Goal: Subscribe to service/newsletter

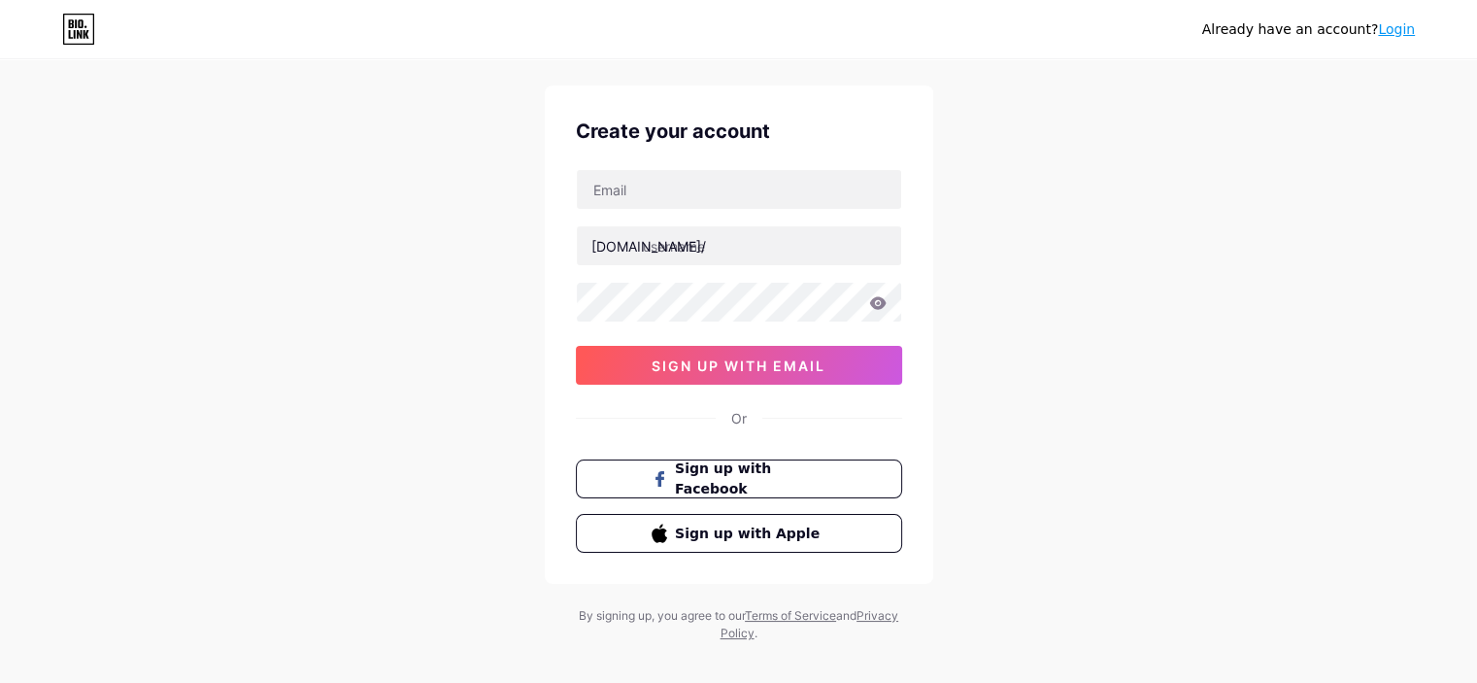
scroll to position [58, 0]
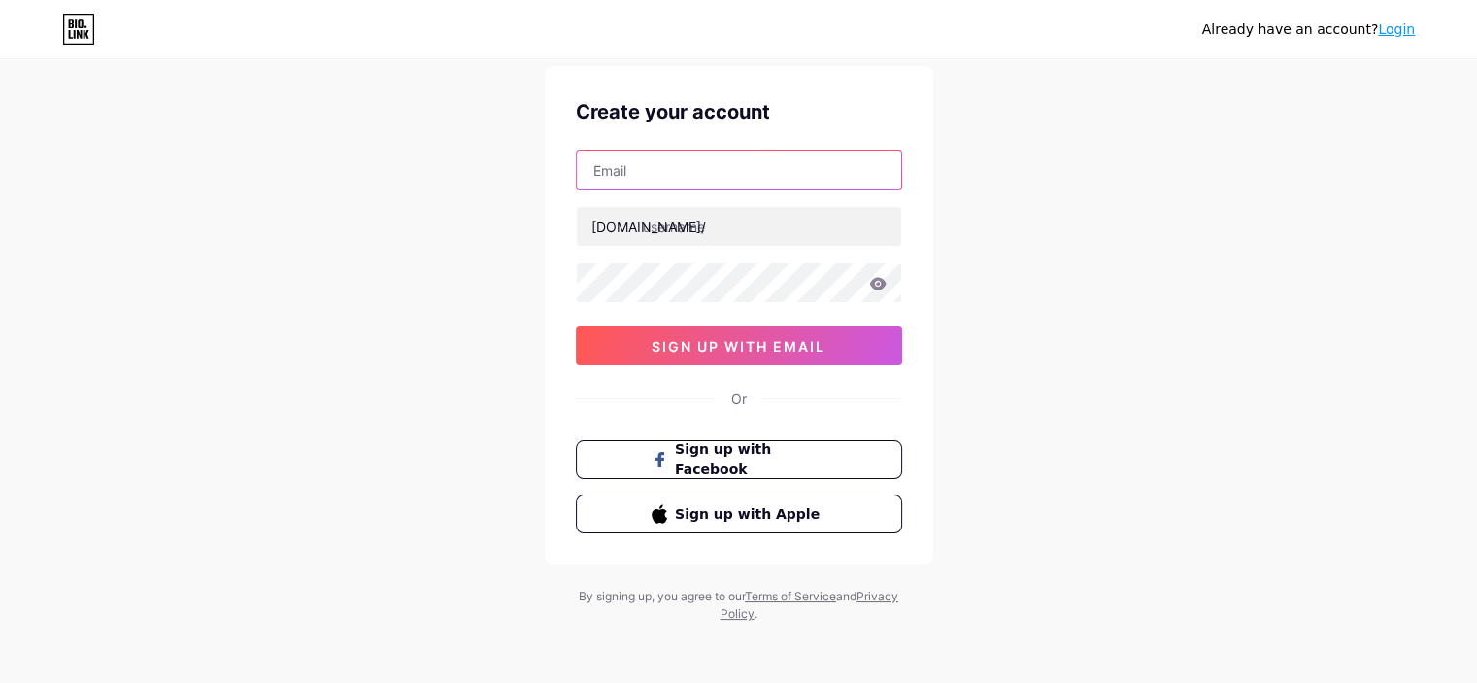
click at [685, 176] on input "text" at bounding box center [739, 170] width 324 height 39
type input "[EMAIL_ADDRESS][DOMAIN_NAME]"
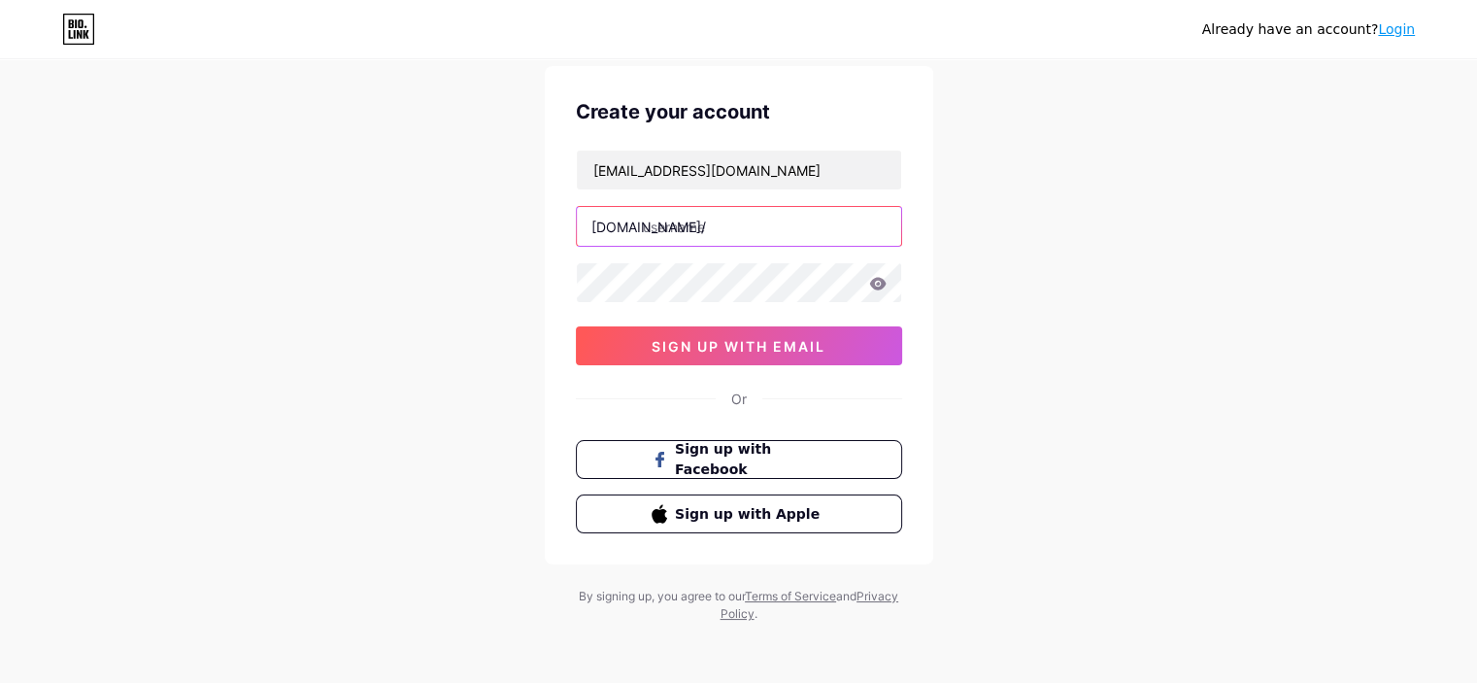
click at [716, 235] on input "text" at bounding box center [739, 226] width 324 height 39
paste input "28betuknet"
type input "28betuknet"
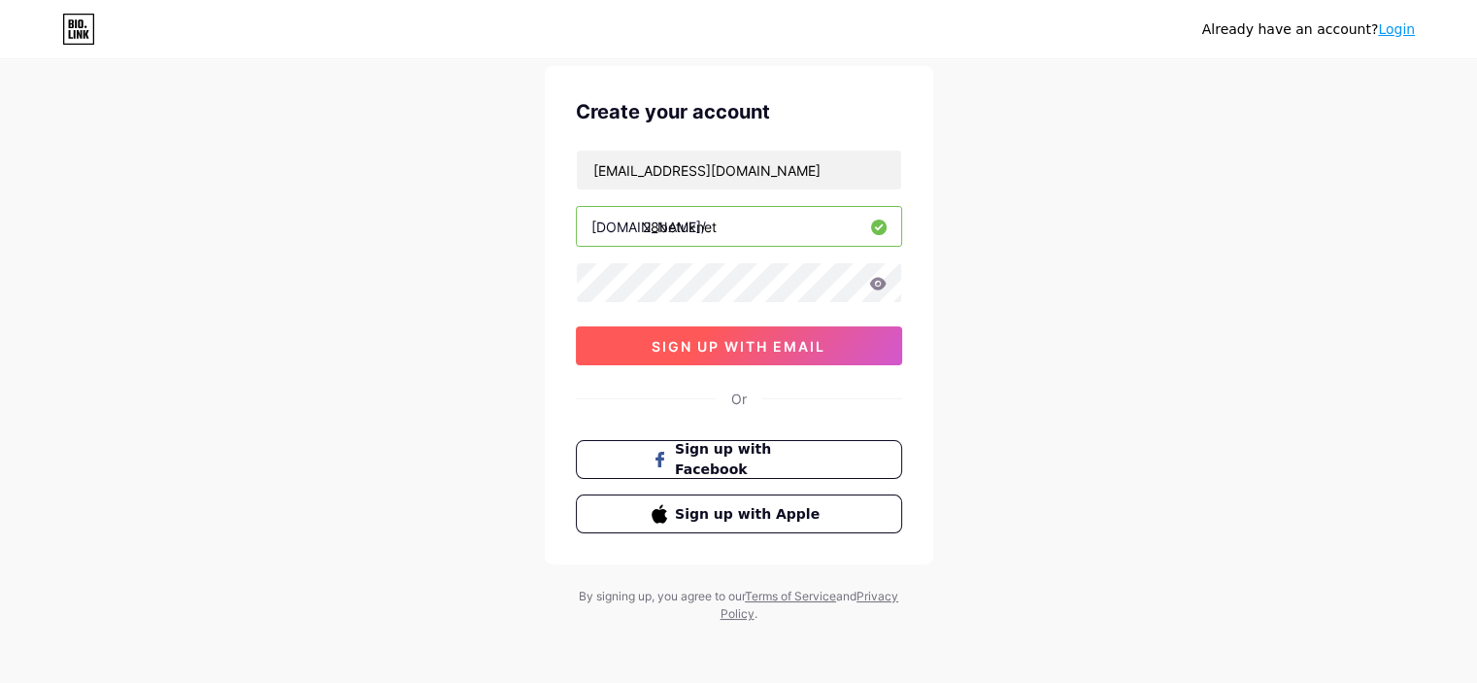
click at [707, 338] on span "sign up with email" at bounding box center [739, 346] width 174 height 17
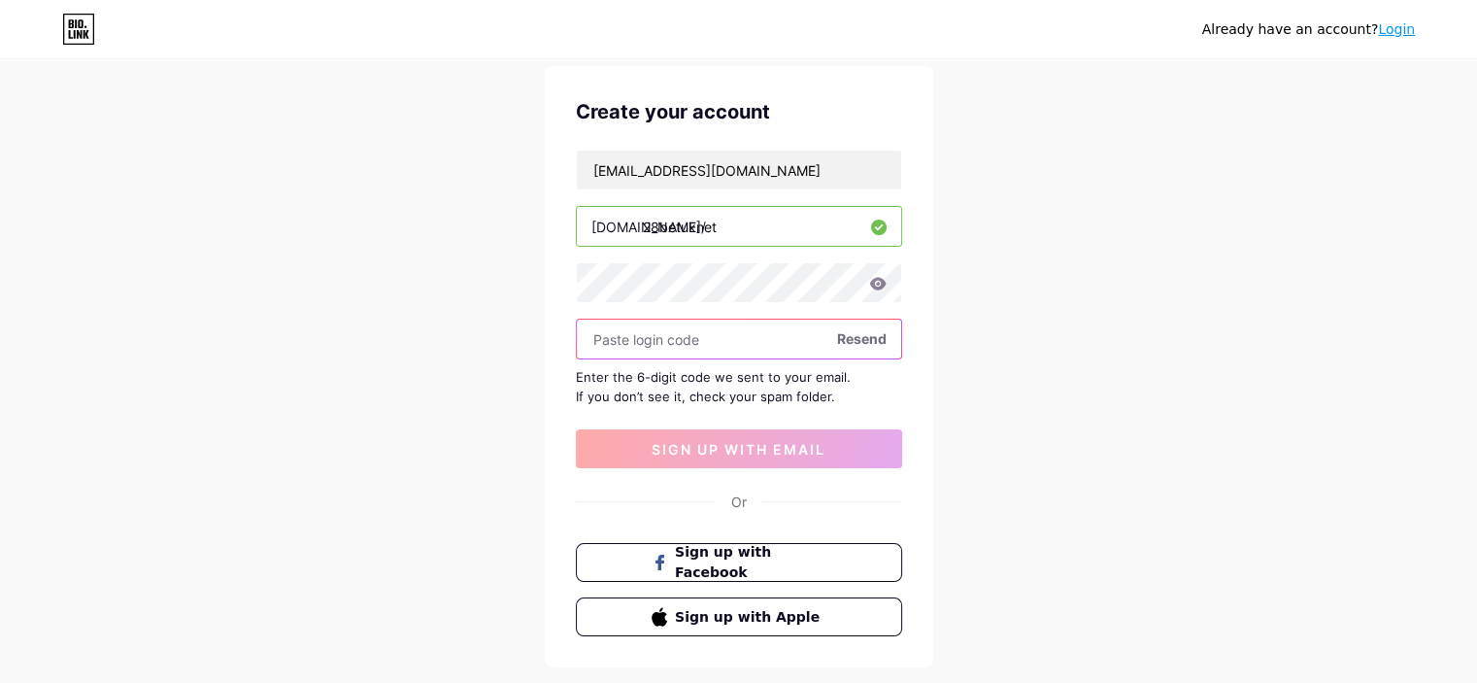
paste input "830585"
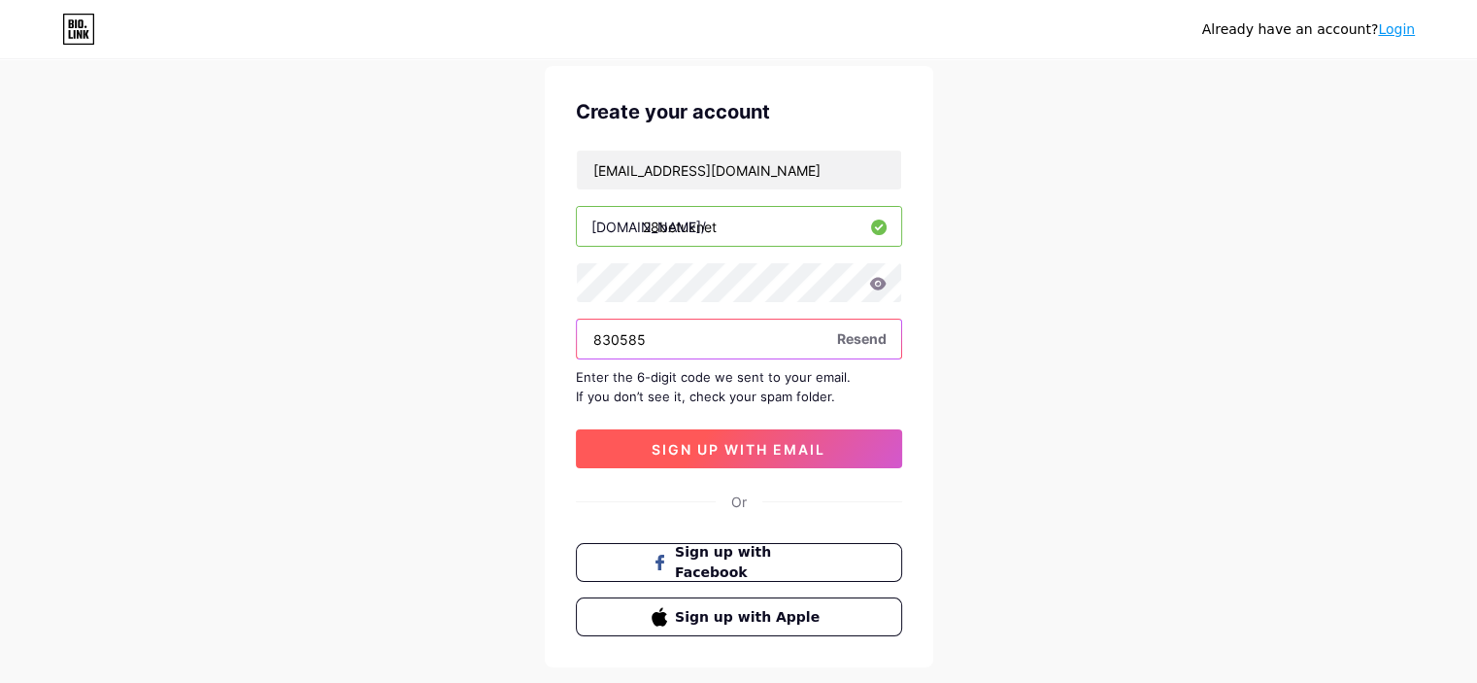
type input "830585"
click at [715, 442] on span "sign up with email" at bounding box center [739, 449] width 174 height 17
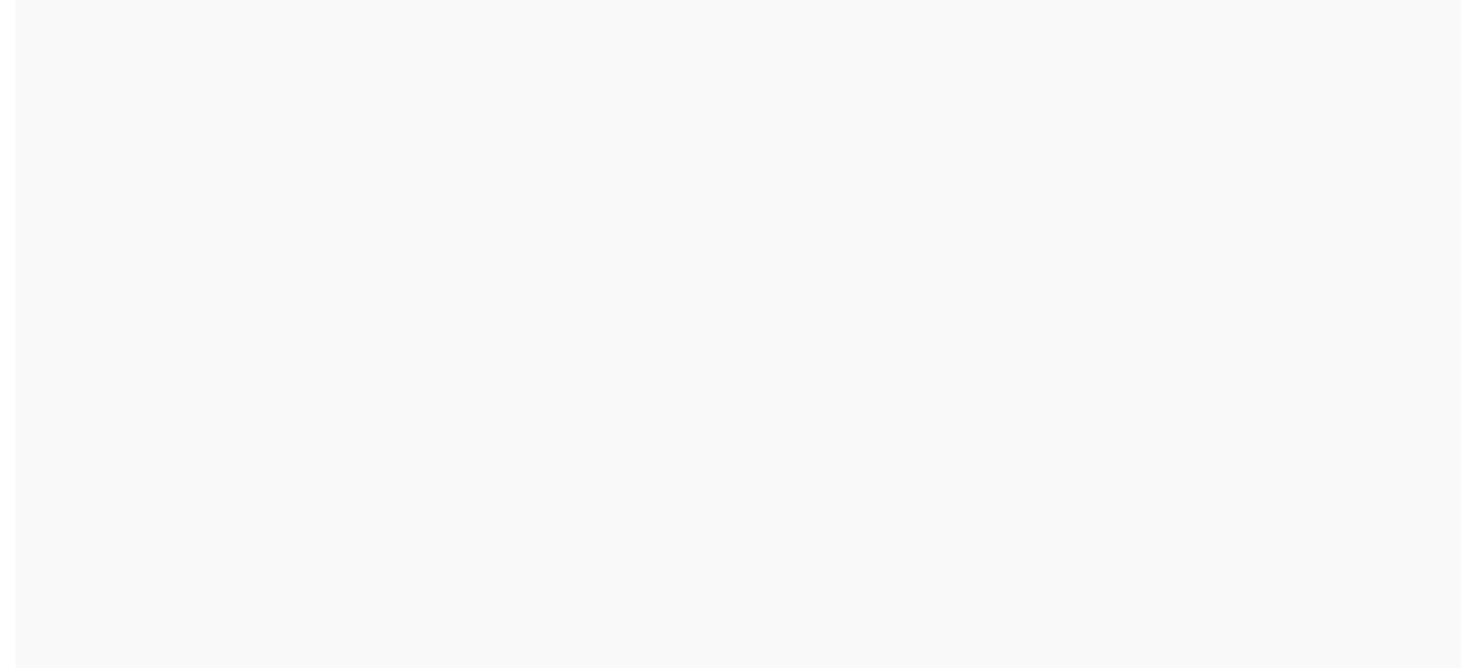
scroll to position [0, 0]
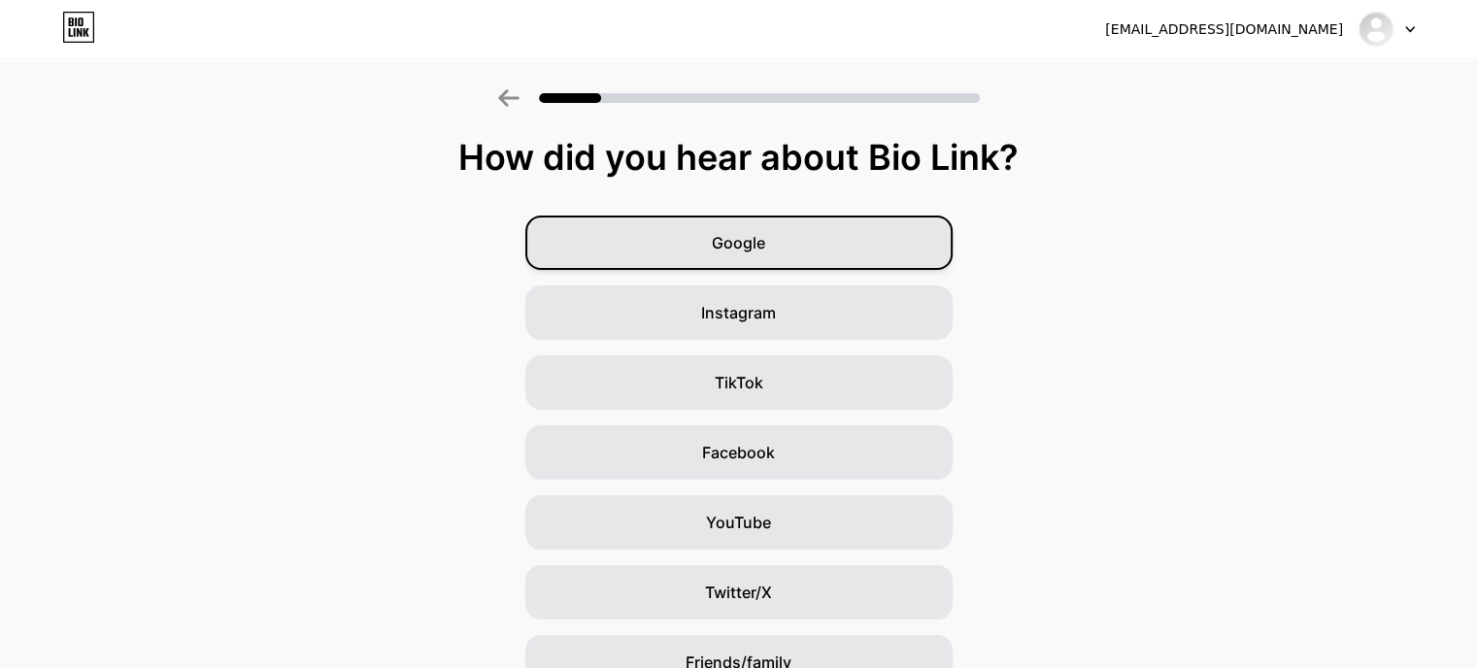
drag, startPoint x: 807, startPoint y: 228, endPoint x: 802, endPoint y: 237, distance: 10.0
click at [807, 227] on div "Google" at bounding box center [739, 243] width 427 height 54
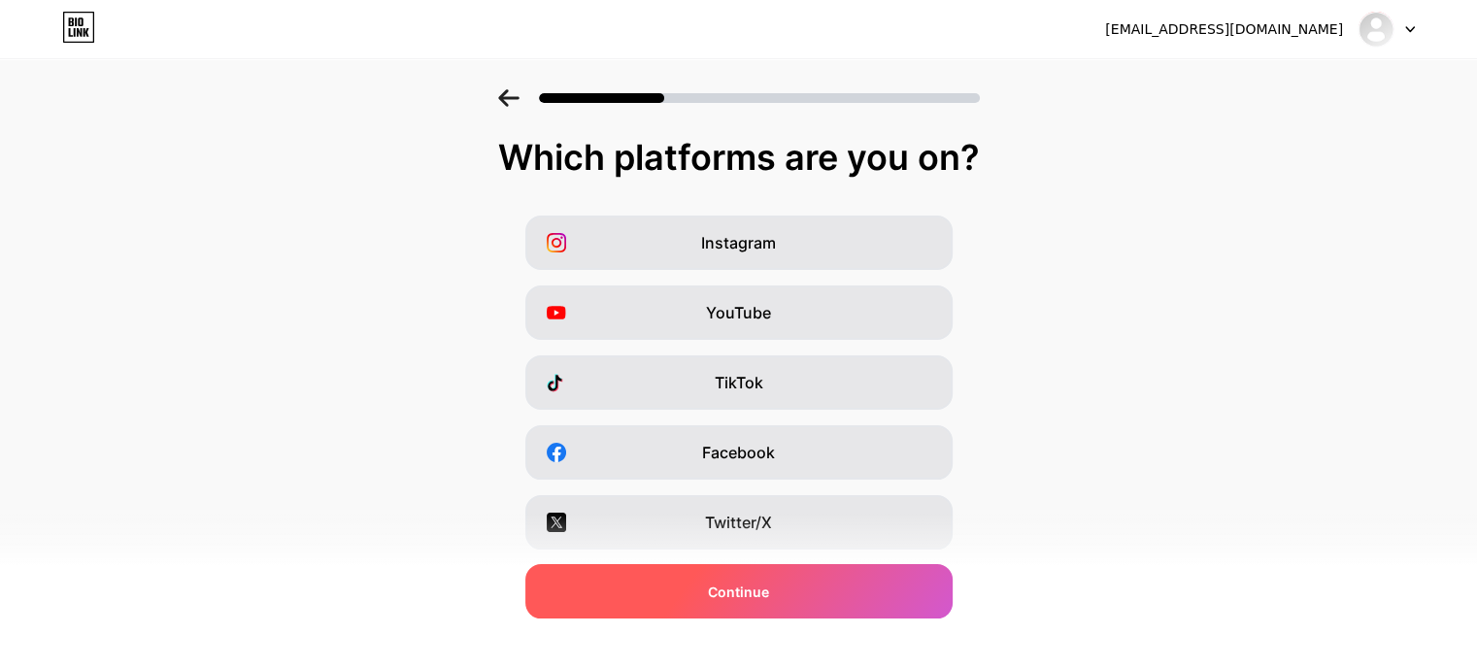
click at [769, 593] on span "Continue" at bounding box center [738, 592] width 61 height 20
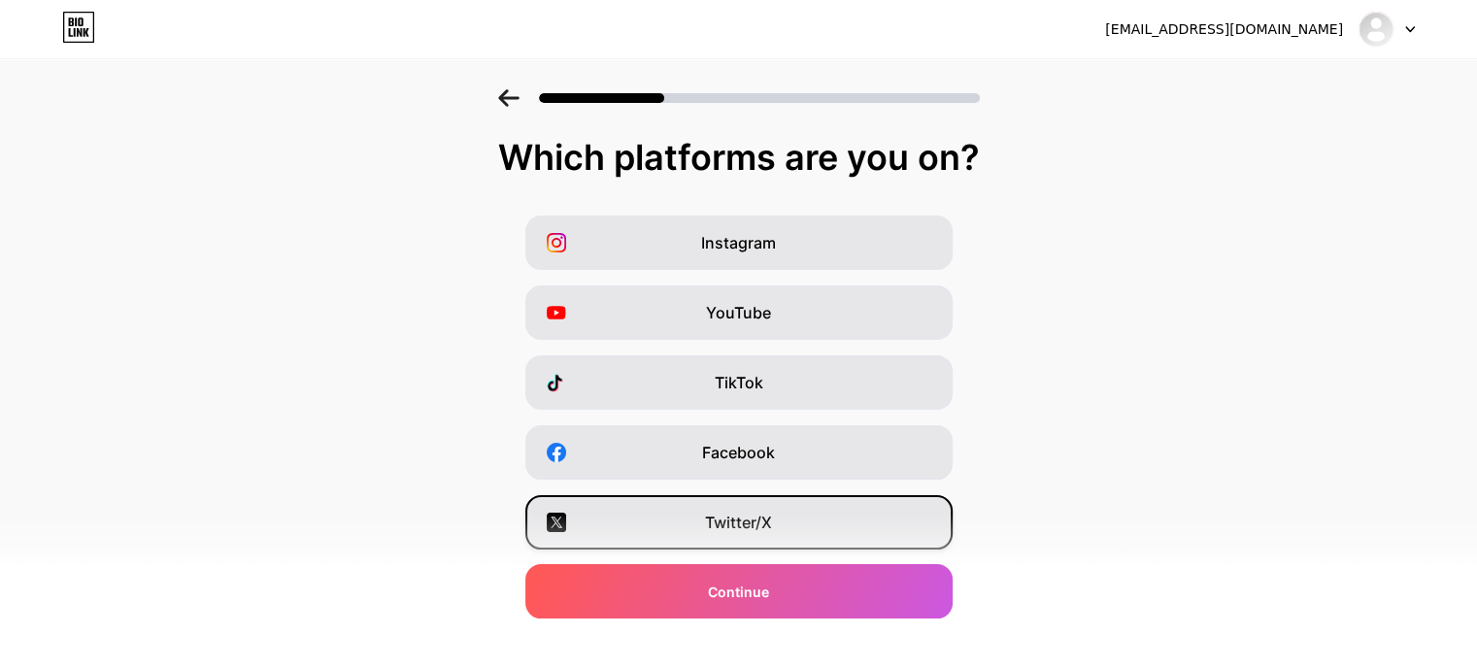
click at [793, 536] on div "Twitter/X" at bounding box center [739, 522] width 427 height 54
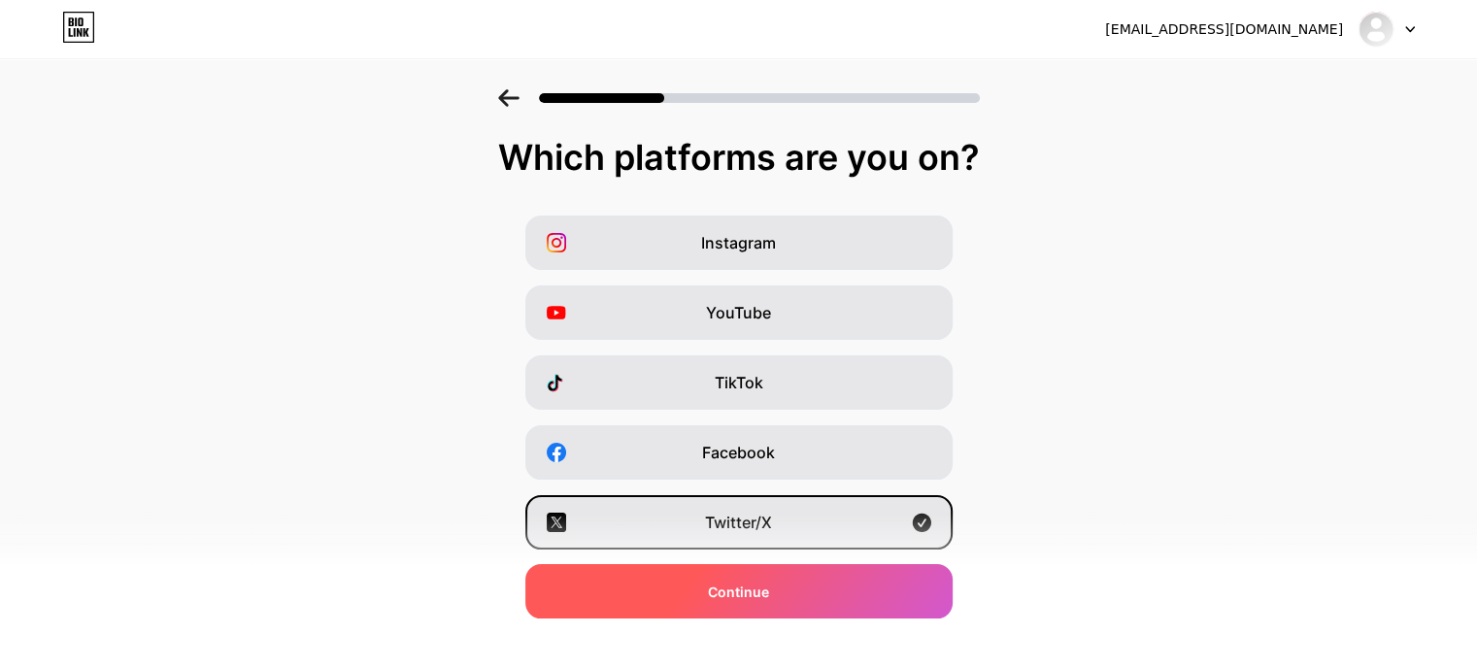
click at [794, 586] on div "Continue" at bounding box center [739, 591] width 427 height 54
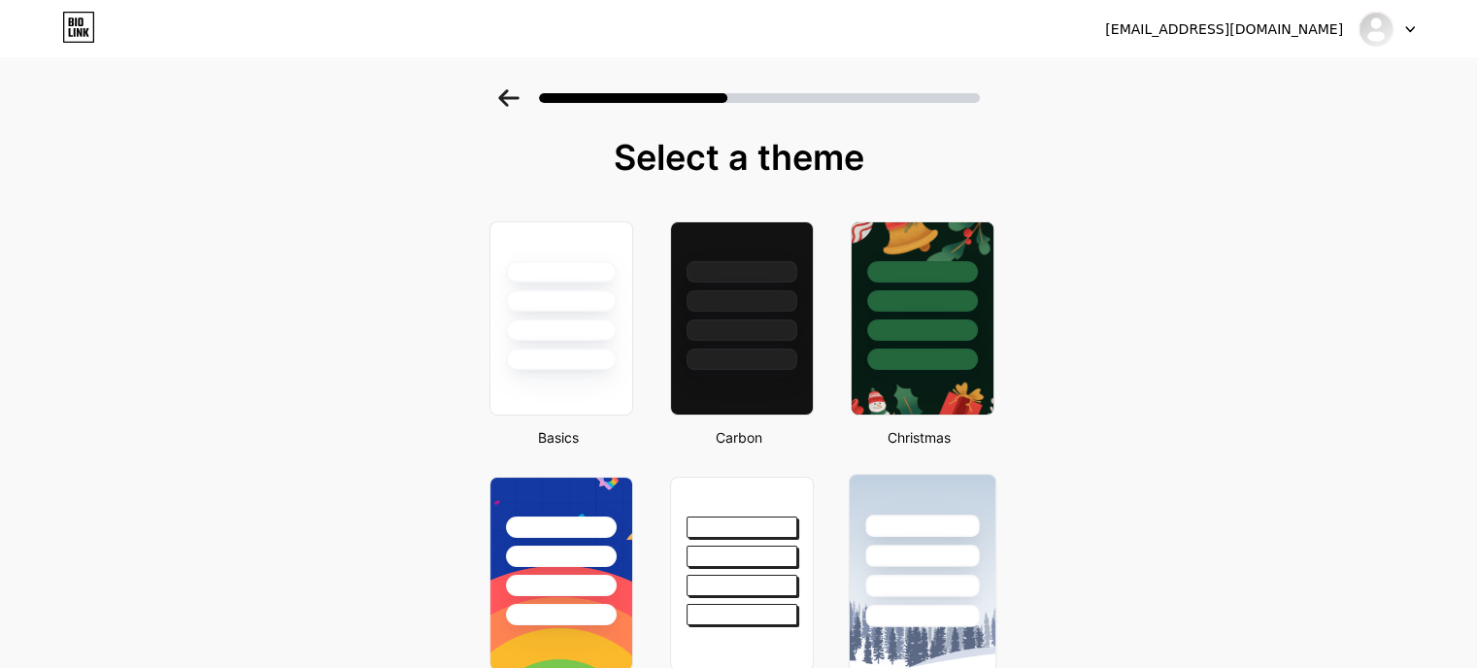
click at [909, 515] on div at bounding box center [923, 526] width 114 height 22
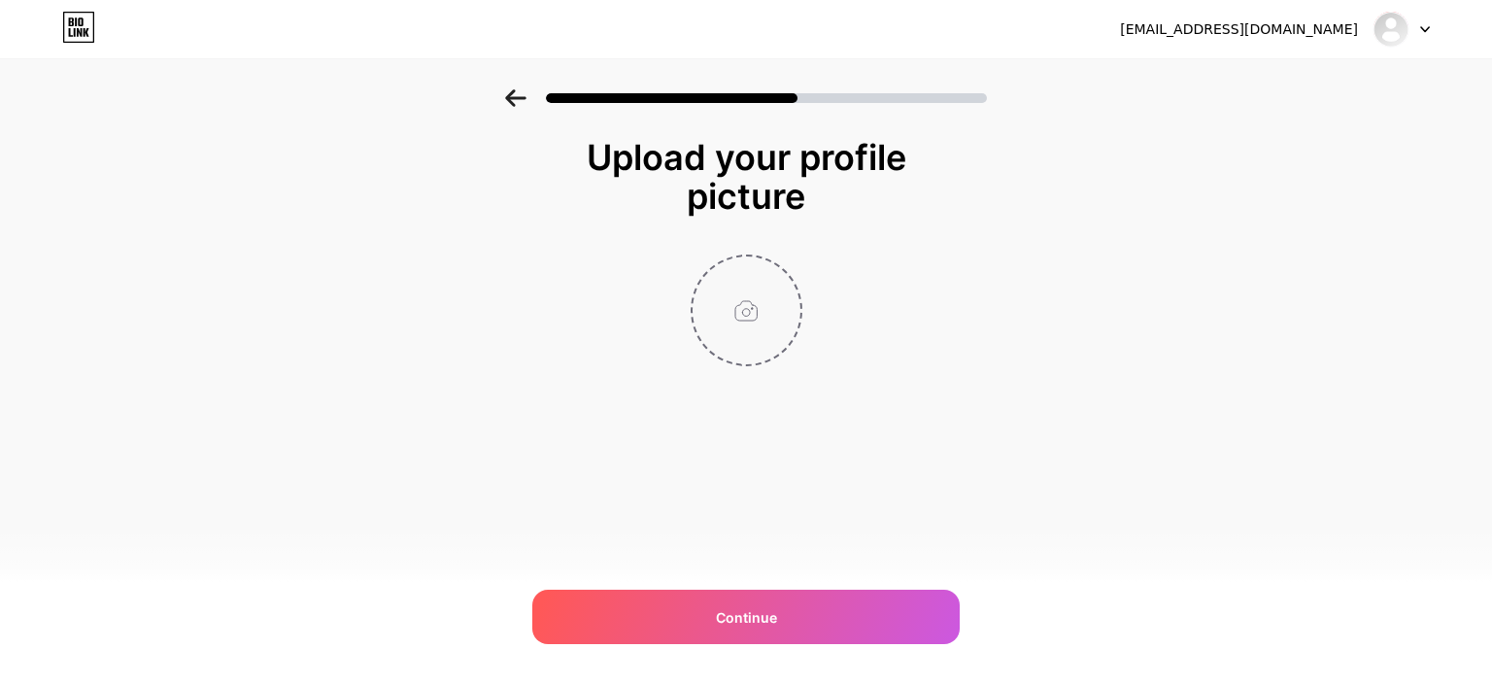
click at [761, 312] on input "file" at bounding box center [747, 310] width 108 height 108
type input "C:\fakepath\Thiết kế chưa có tên.jpg"
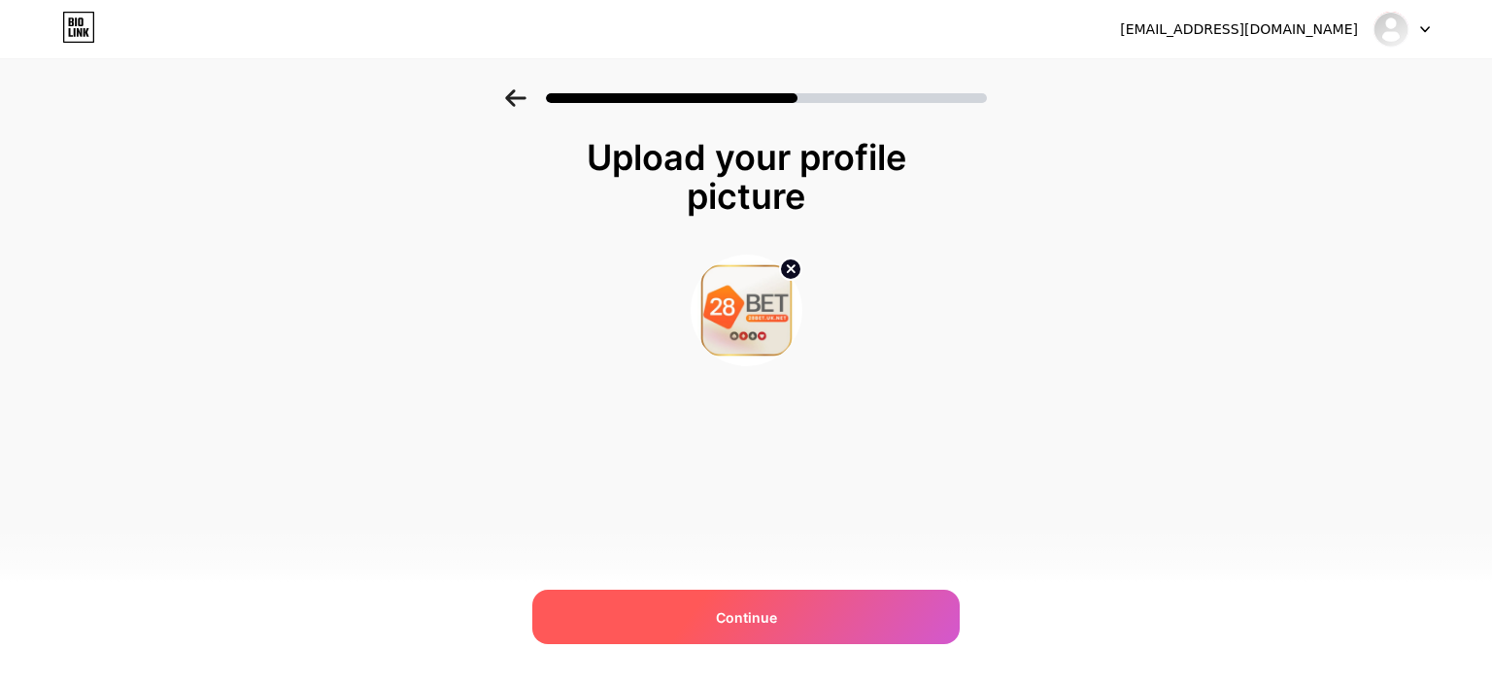
click at [759, 617] on span "Continue" at bounding box center [746, 617] width 61 height 20
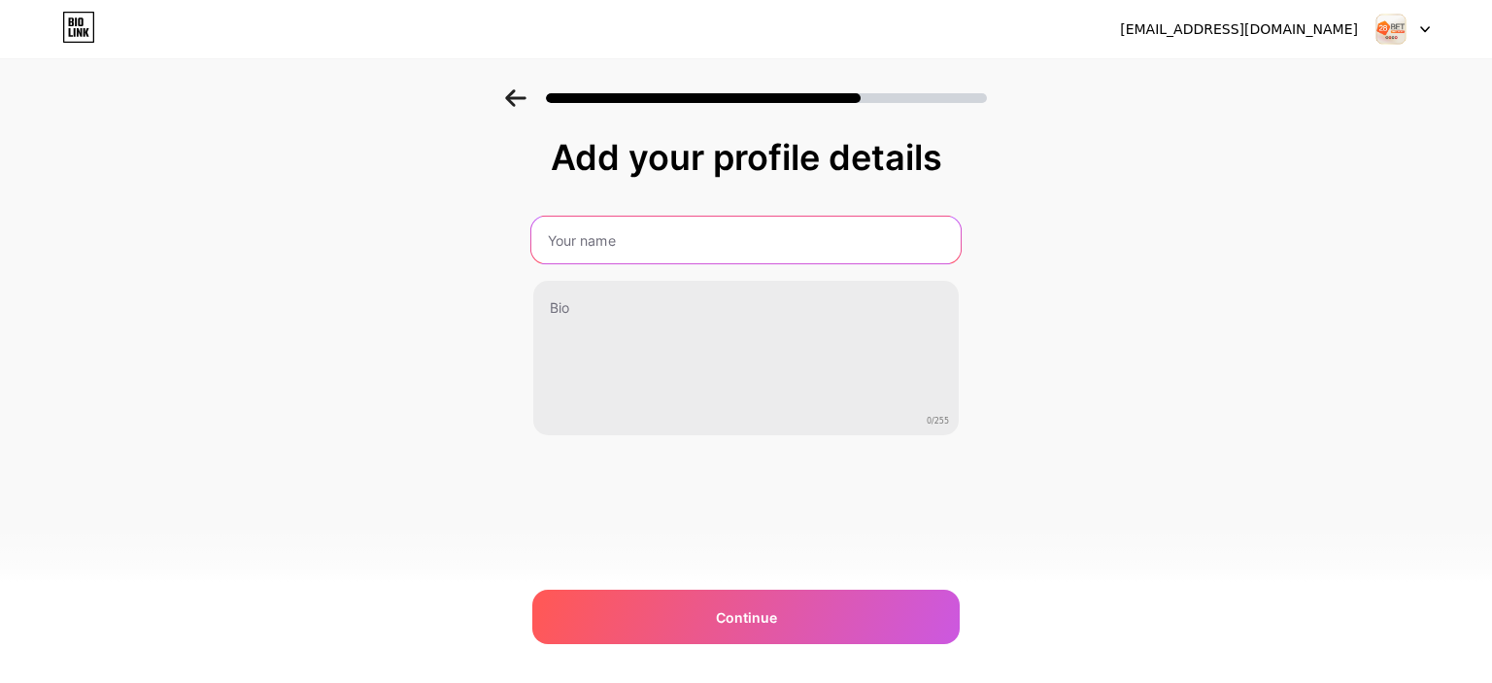
click at [662, 245] on input "text" at bounding box center [745, 240] width 429 height 47
type input "28BET"
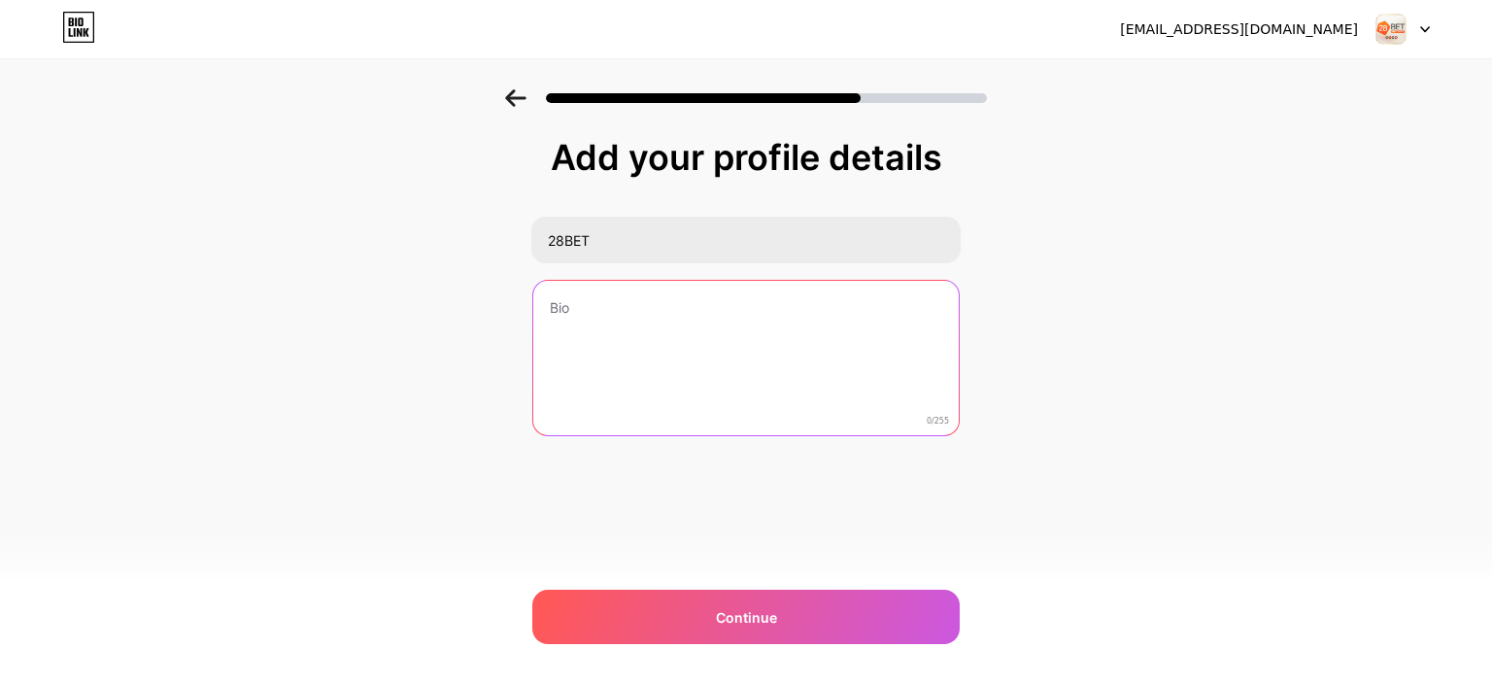
click at [645, 316] on textarea at bounding box center [745, 359] width 425 height 156
paste textarea "28BET – Điểm đến lý tưởng cho bet thủ yêu thích cá cược thể thao, casino trực t…"
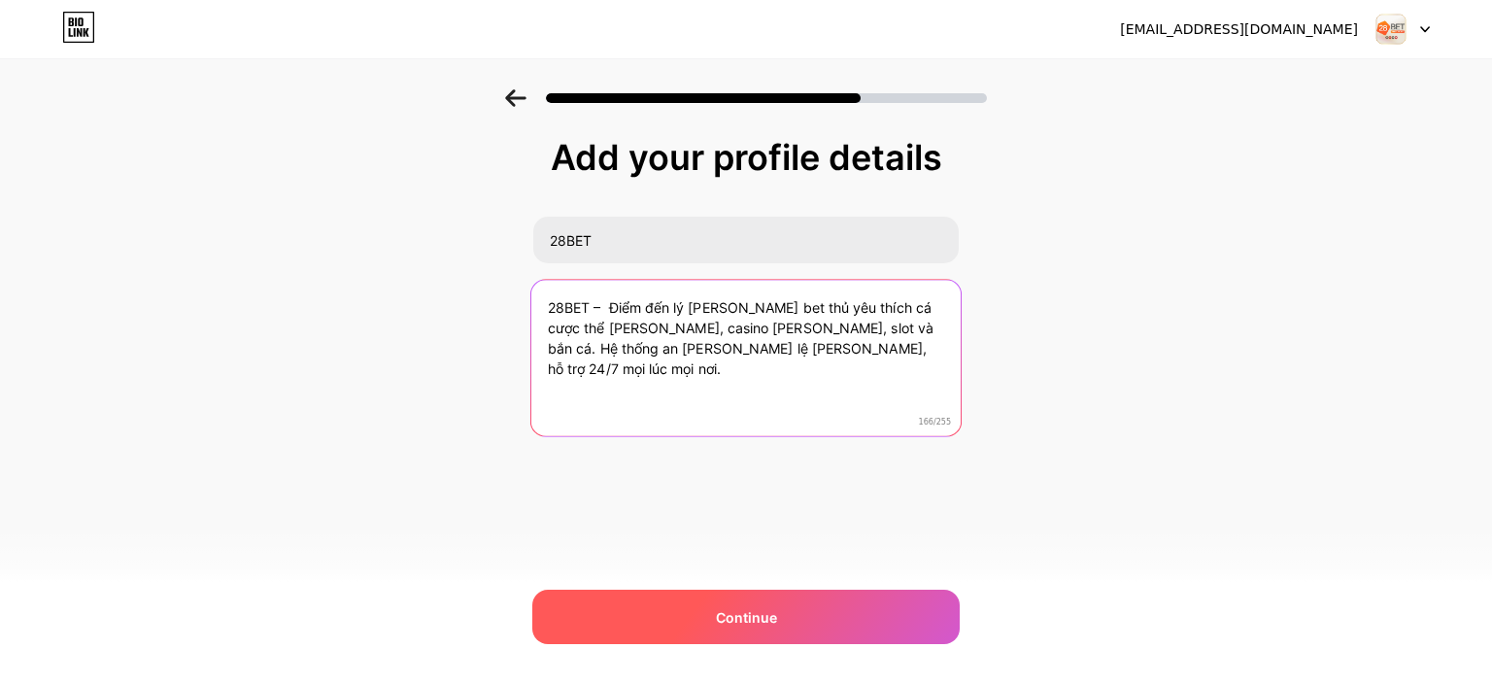
type textarea "28BET – Điểm đến lý tưởng cho bet thủ yêu thích cá cược thể thao, casino trực t…"
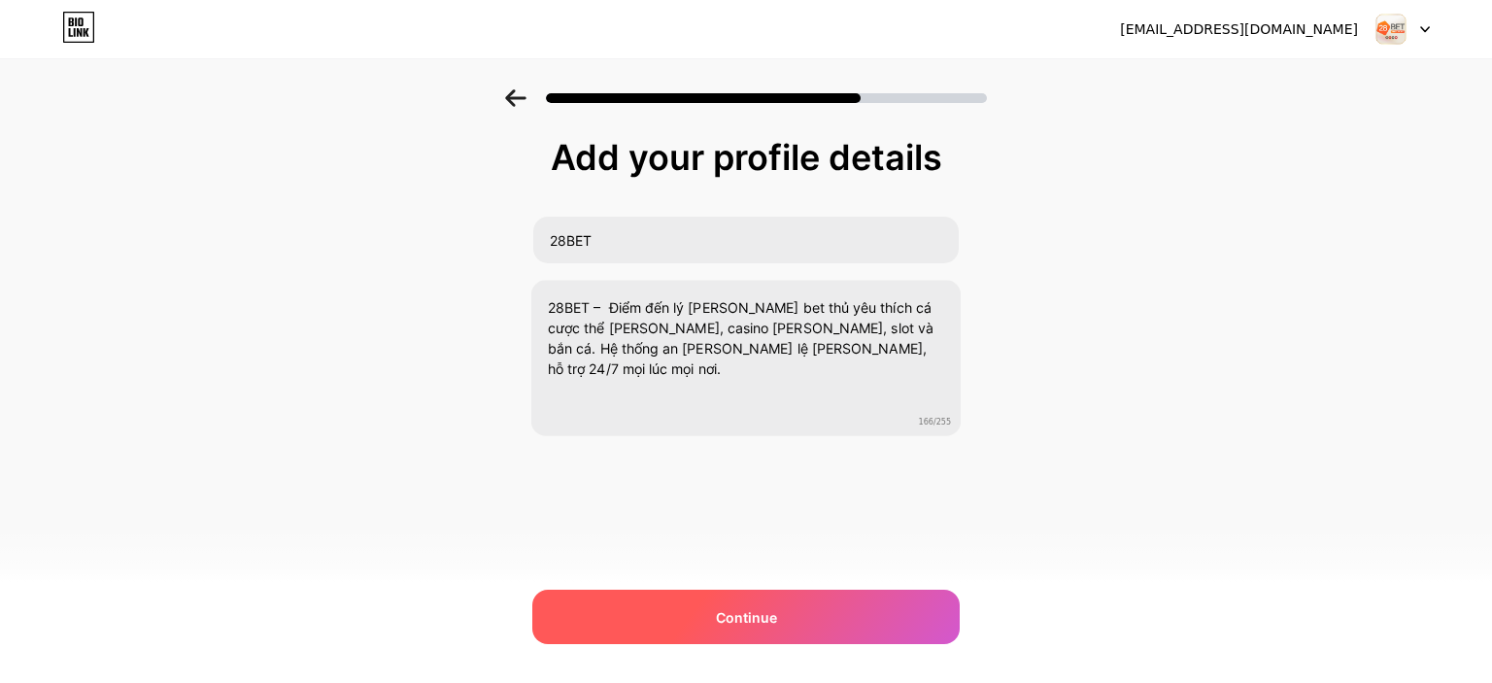
click at [676, 605] on div "Continue" at bounding box center [745, 617] width 427 height 54
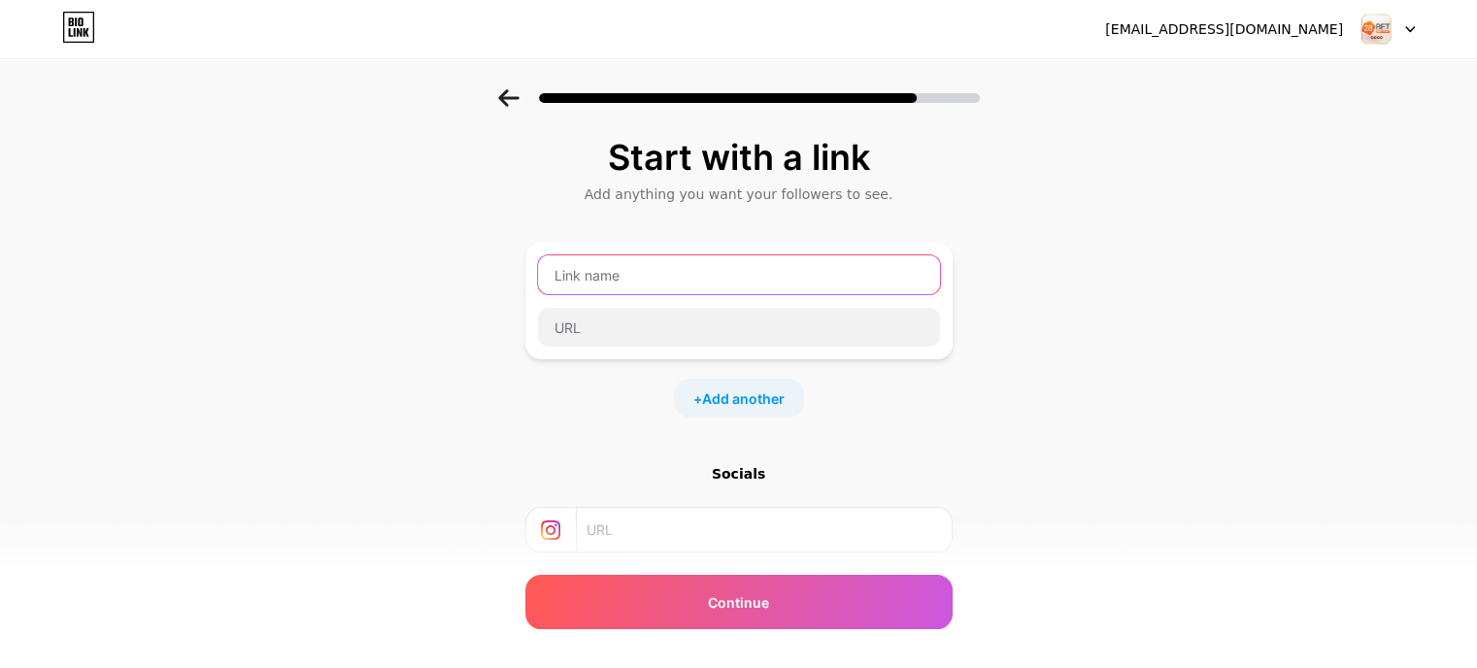
click at [633, 279] on input "text" at bounding box center [739, 274] width 402 height 39
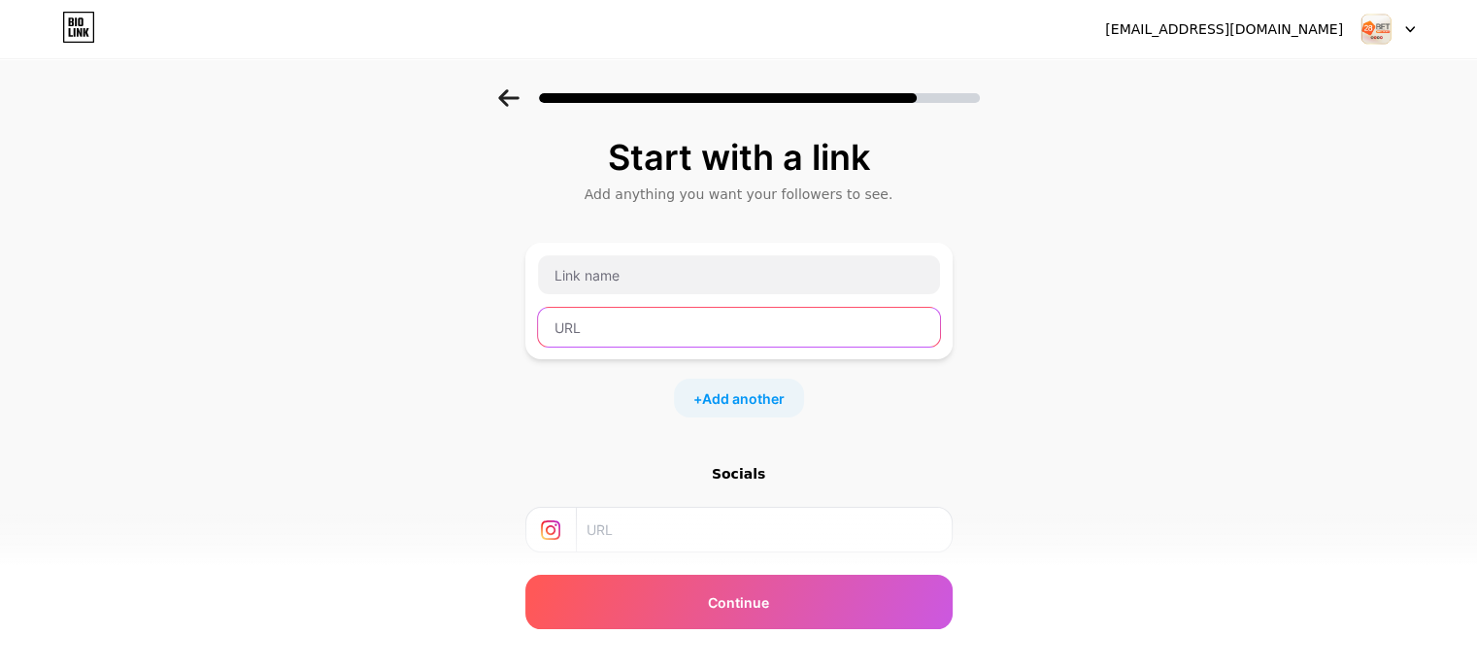
click at [631, 310] on input "text" at bounding box center [739, 327] width 402 height 39
paste input "https://28bet.uk.net/"
drag, startPoint x: 609, startPoint y: 327, endPoint x: 643, endPoint y: 333, distance: 34.5
click at [643, 333] on input "https://28bet.uk.net/" at bounding box center [739, 327] width 402 height 39
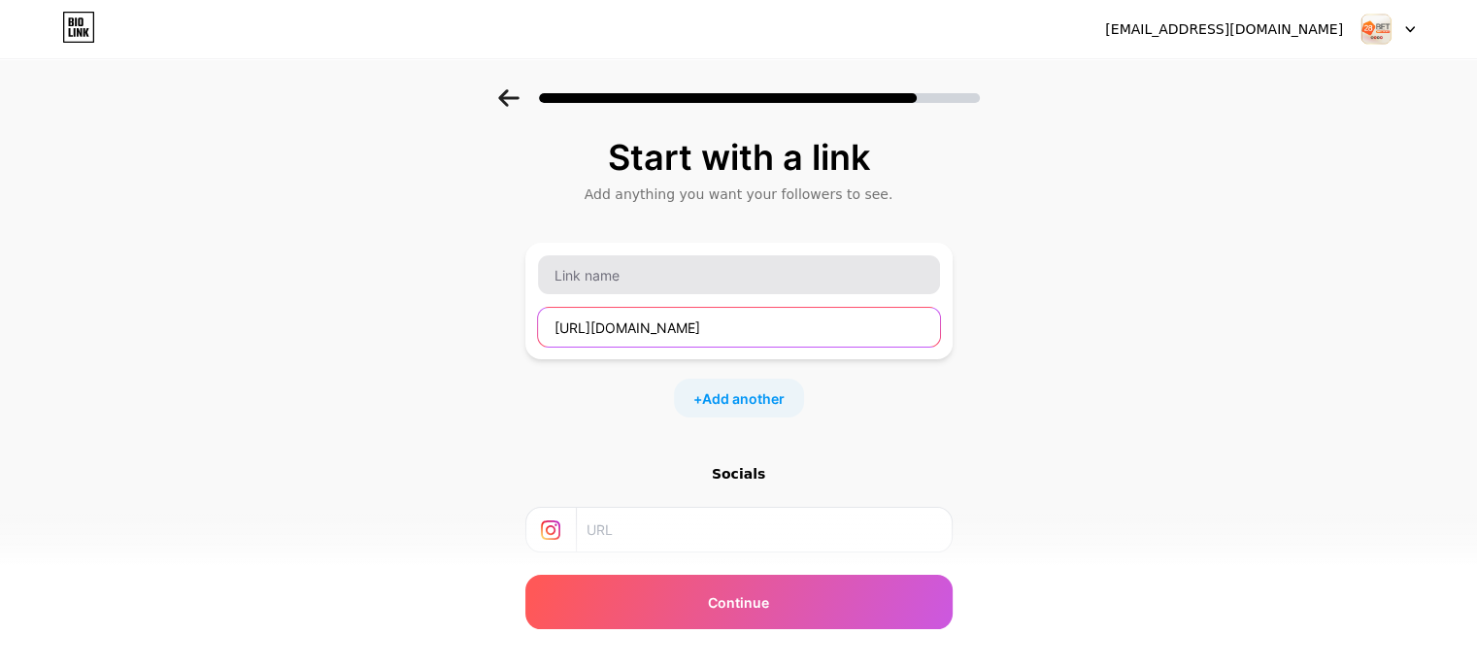
type input "https://28bet.uk.net/"
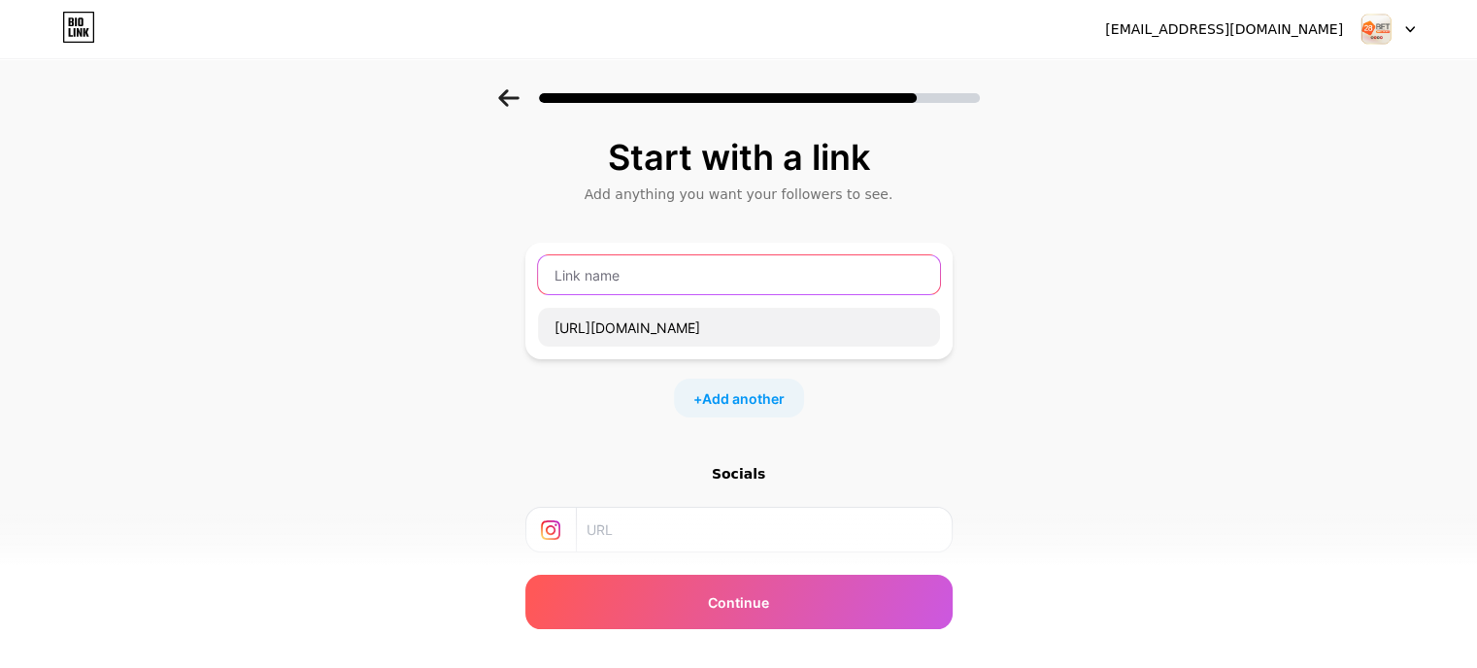
click at [625, 274] on input "text" at bounding box center [739, 274] width 402 height 39
paste input "28bet"
type input "28bet"
click at [726, 393] on span "Add another" at bounding box center [743, 399] width 83 height 20
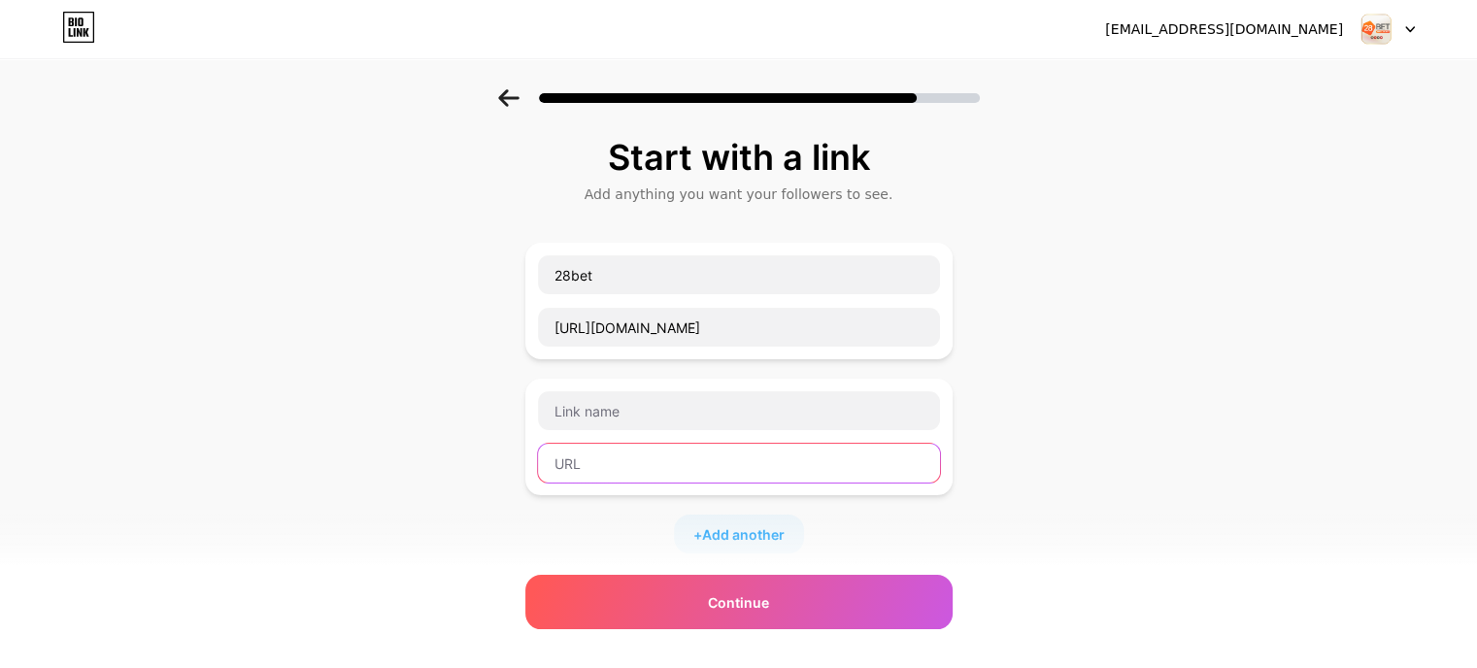
click at [642, 458] on input "text" at bounding box center [739, 463] width 402 height 39
paste input "https://www.facebook.com/28betuknet/"
drag, startPoint x: 646, startPoint y: 467, endPoint x: 677, endPoint y: 451, distance: 35.2
click at [704, 472] on input "https://www.facebook.com/28betuknet/" at bounding box center [739, 463] width 402 height 39
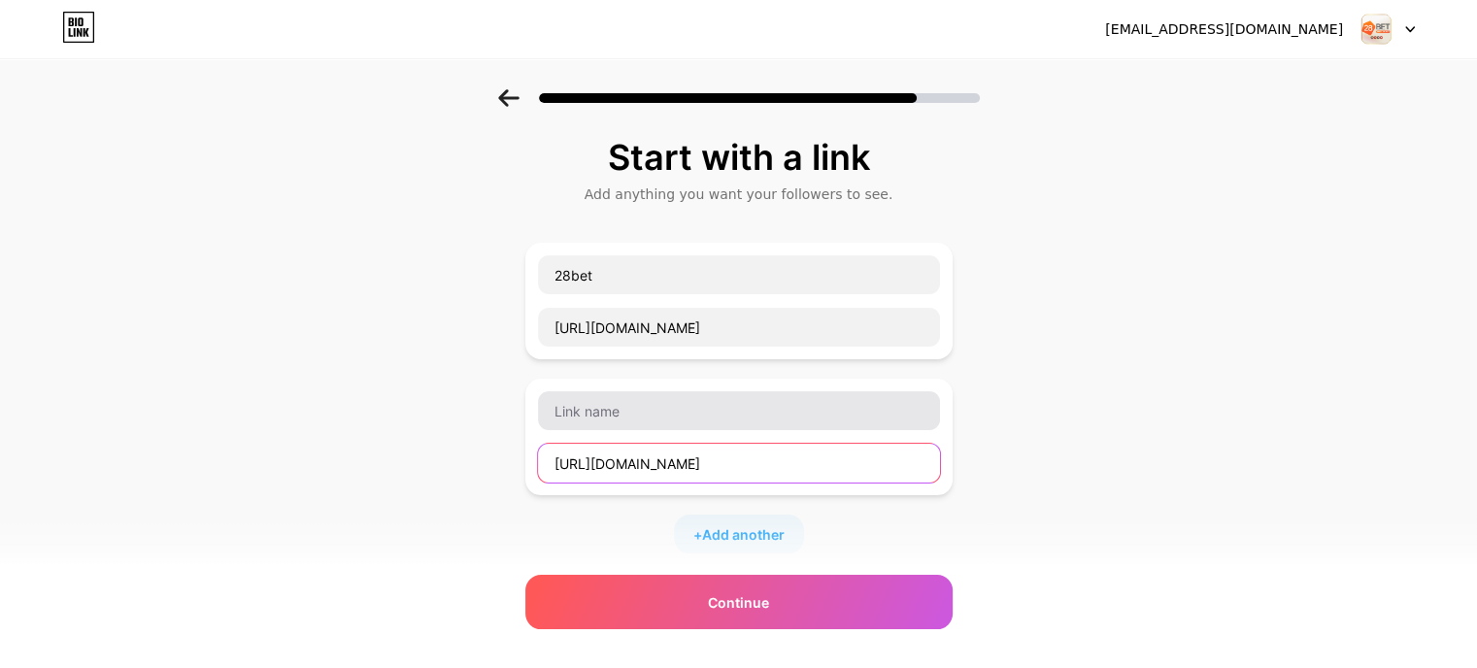
type input "https://www.facebook.com/28betuknet/"
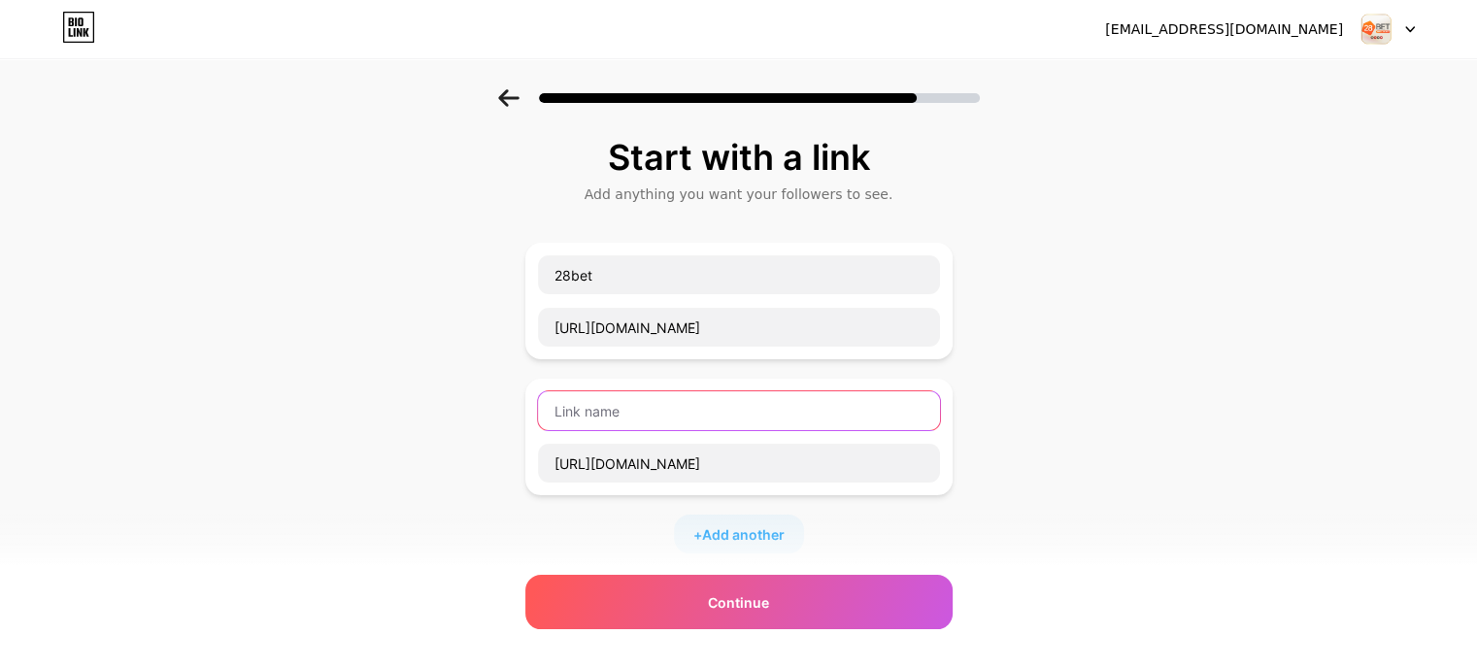
click at [657, 394] on input "text" at bounding box center [739, 410] width 402 height 39
paste input "facebook"
type input "facebook"
click at [730, 525] on span "Add another" at bounding box center [743, 535] width 83 height 20
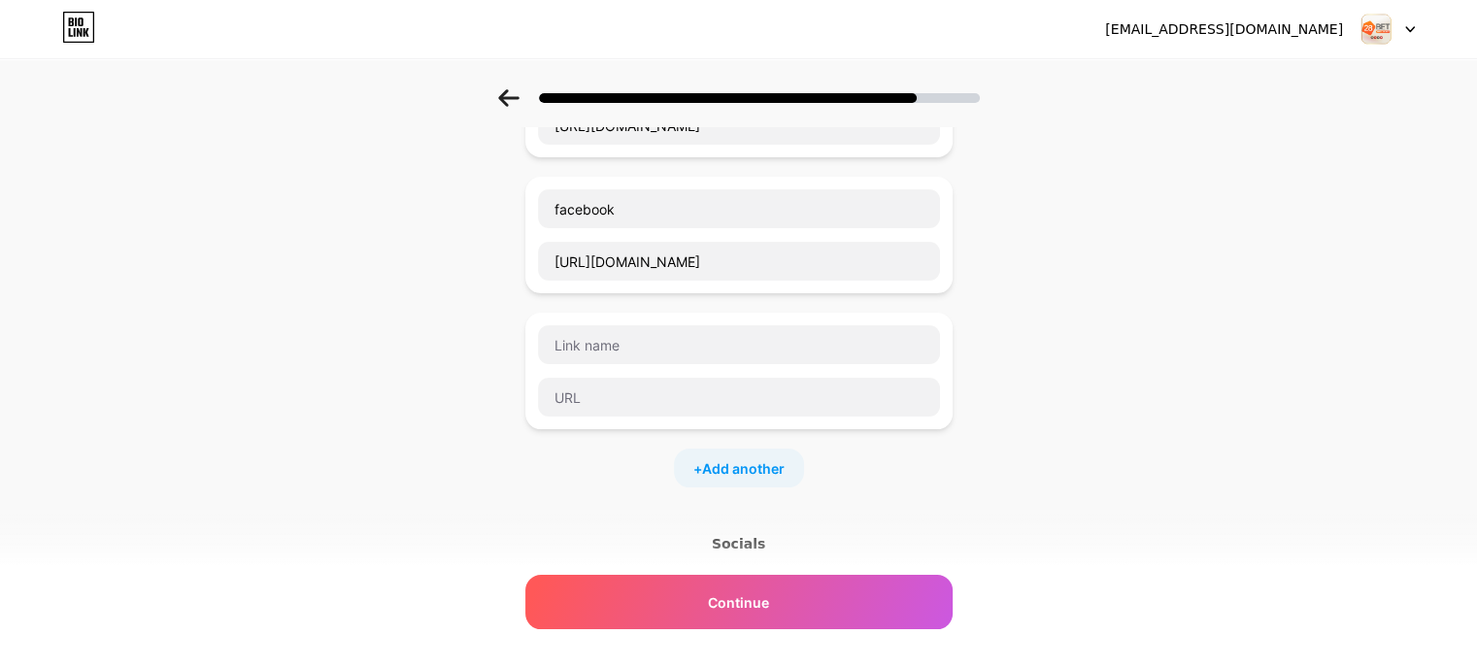
scroll to position [226, 0]
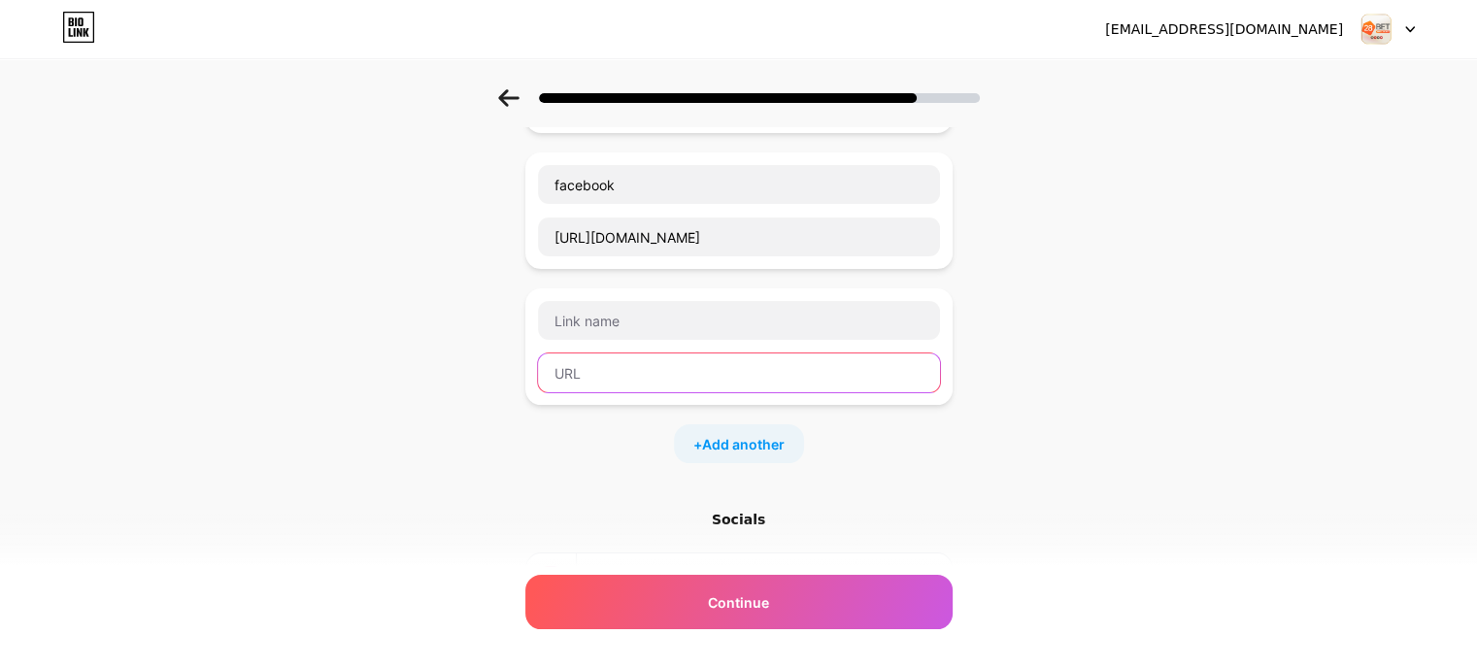
click at [663, 378] on input "text" at bounding box center [739, 373] width 402 height 39
paste input "https://www.youtube.com/@28betuknet/about"
drag, startPoint x: 645, startPoint y: 368, endPoint x: 696, endPoint y: 372, distance: 51.6
click at [696, 372] on input "https://www.youtube.com/@28betuknet/about" at bounding box center [739, 373] width 402 height 39
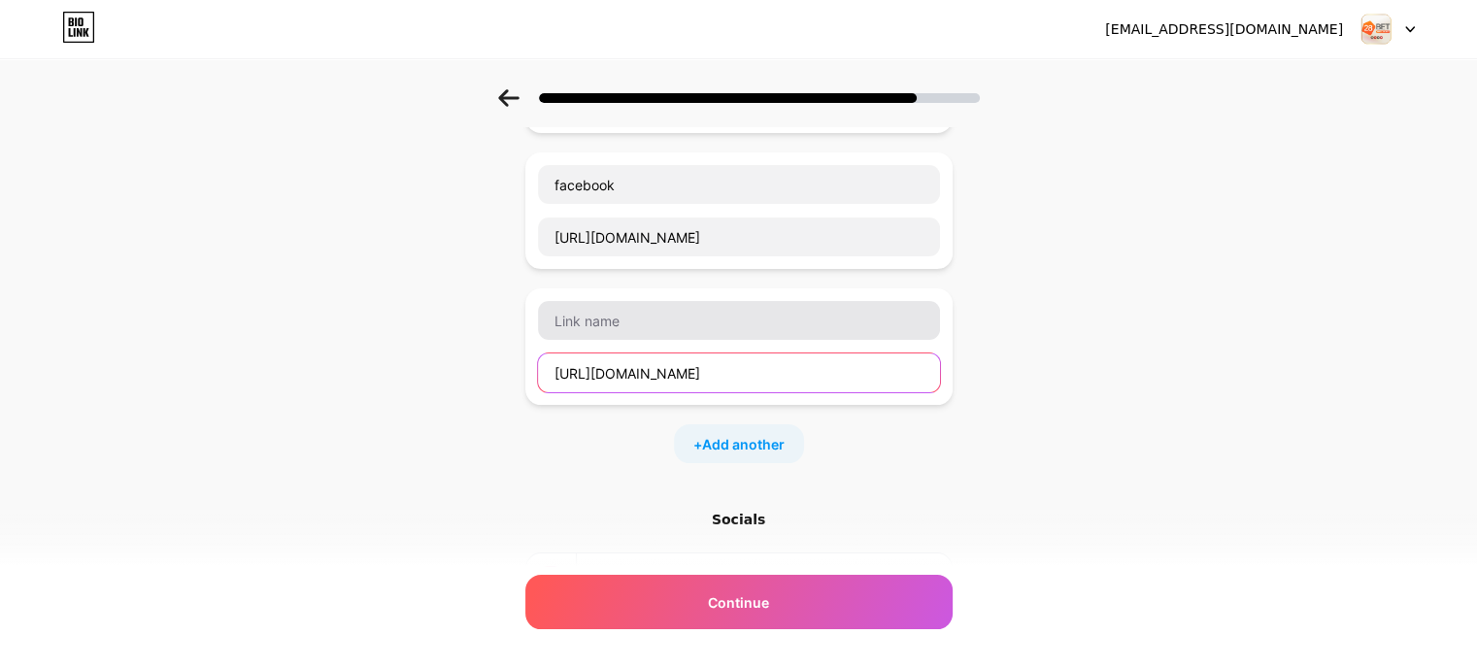
type input "https://www.youtube.com/@28betuknet/about"
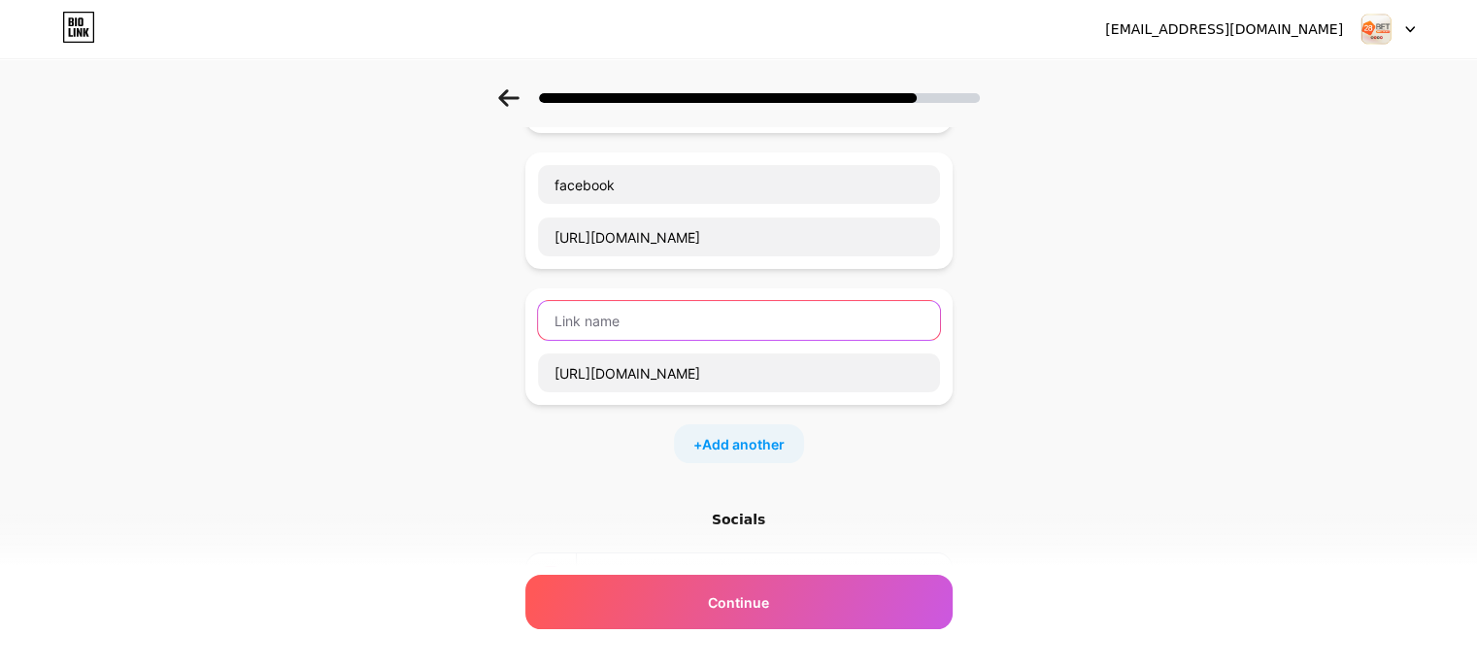
click at [683, 318] on input "text" at bounding box center [739, 320] width 402 height 39
paste input "youtube"
type input "youtube"
click at [746, 440] on span "Add another" at bounding box center [743, 444] width 83 height 20
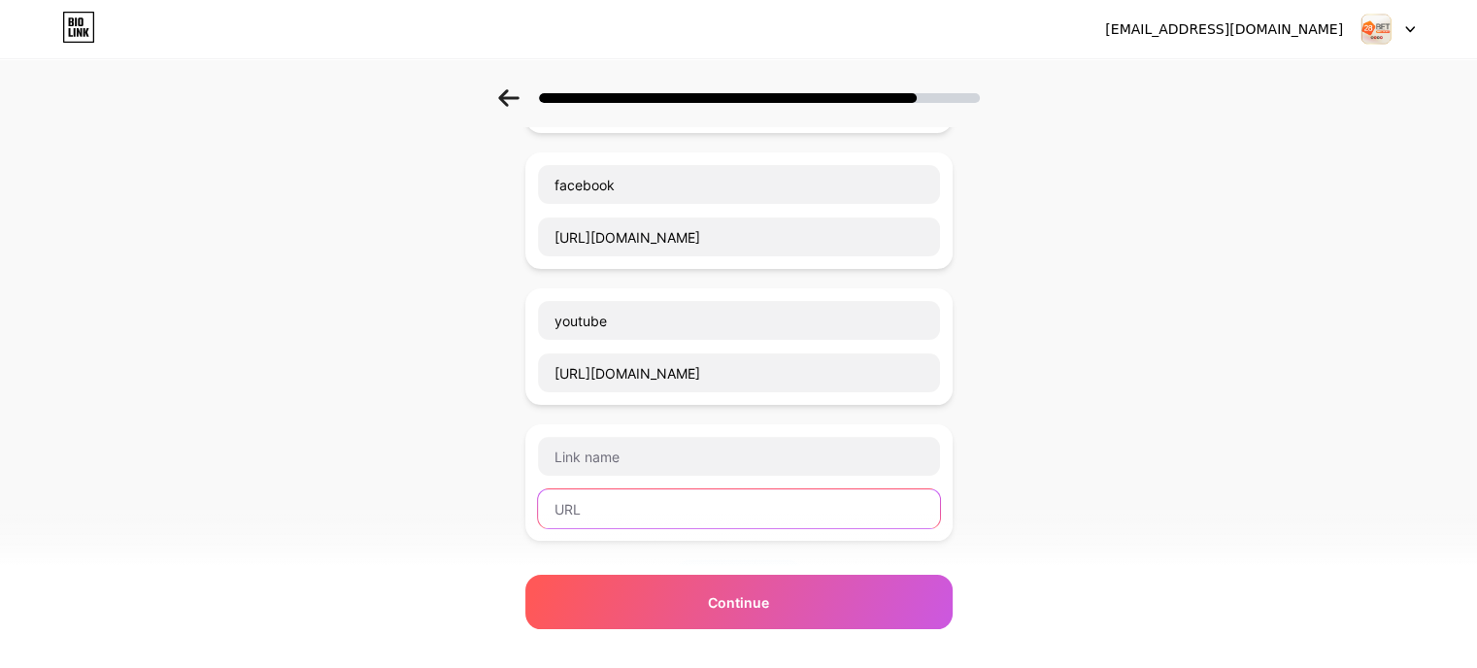
click at [699, 516] on input "text" at bounding box center [739, 509] width 402 height 39
paste input "https://groups.google.com/g/28betuknet/c/-edYXdZetOw"
drag, startPoint x: 606, startPoint y: 508, endPoint x: 696, endPoint y: 508, distance: 89.4
click at [696, 508] on input "https://groups.google.com/g/28betuknet/c/-edYXdZetOw" at bounding box center [739, 509] width 402 height 39
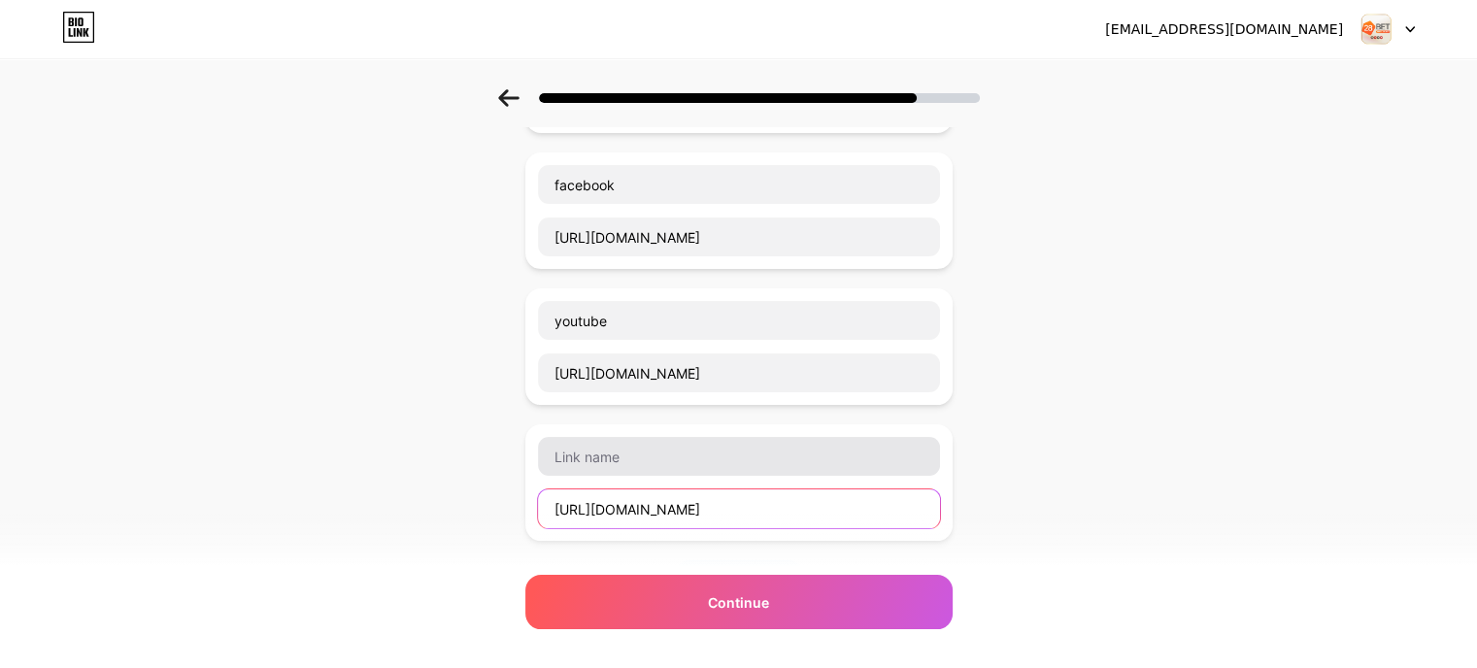
type input "https://groups.google.com/g/28betuknet/c/-edYXdZetOw"
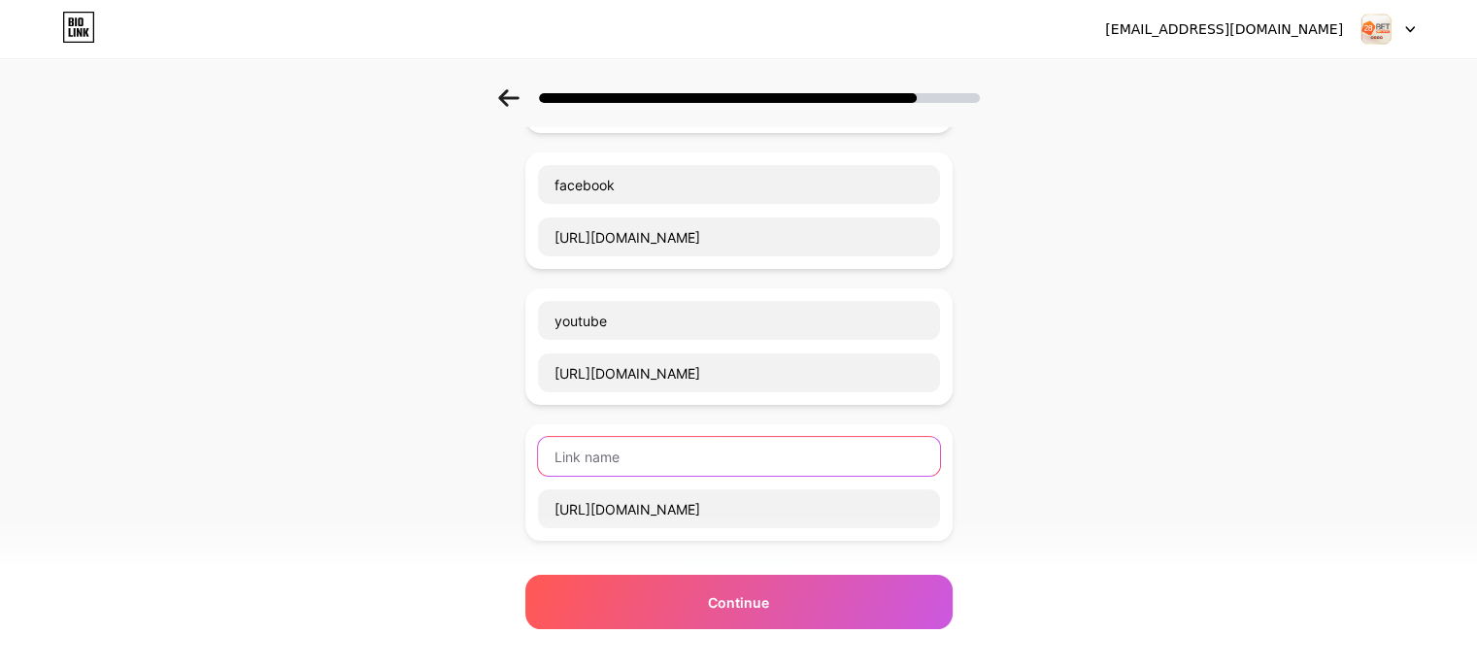
click at [666, 451] on input "text" at bounding box center [739, 456] width 402 height 39
paste input "groups.google"
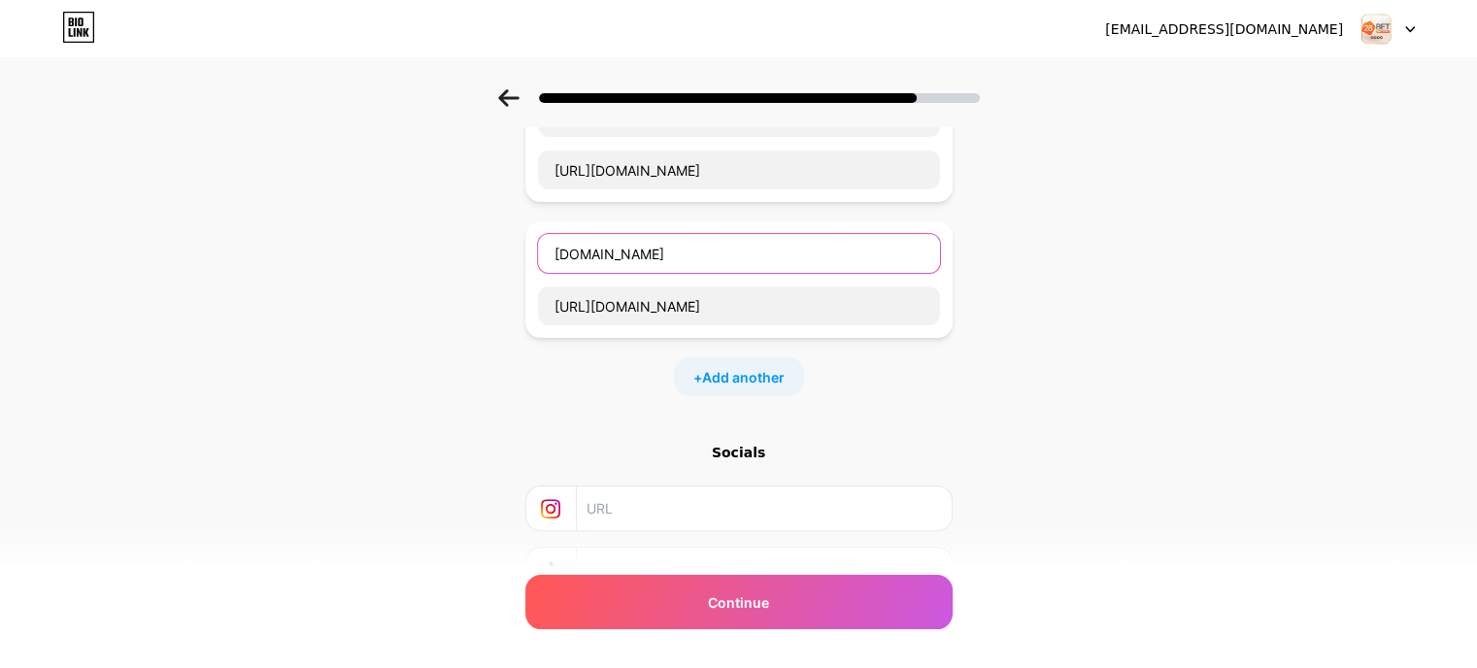
scroll to position [453, 0]
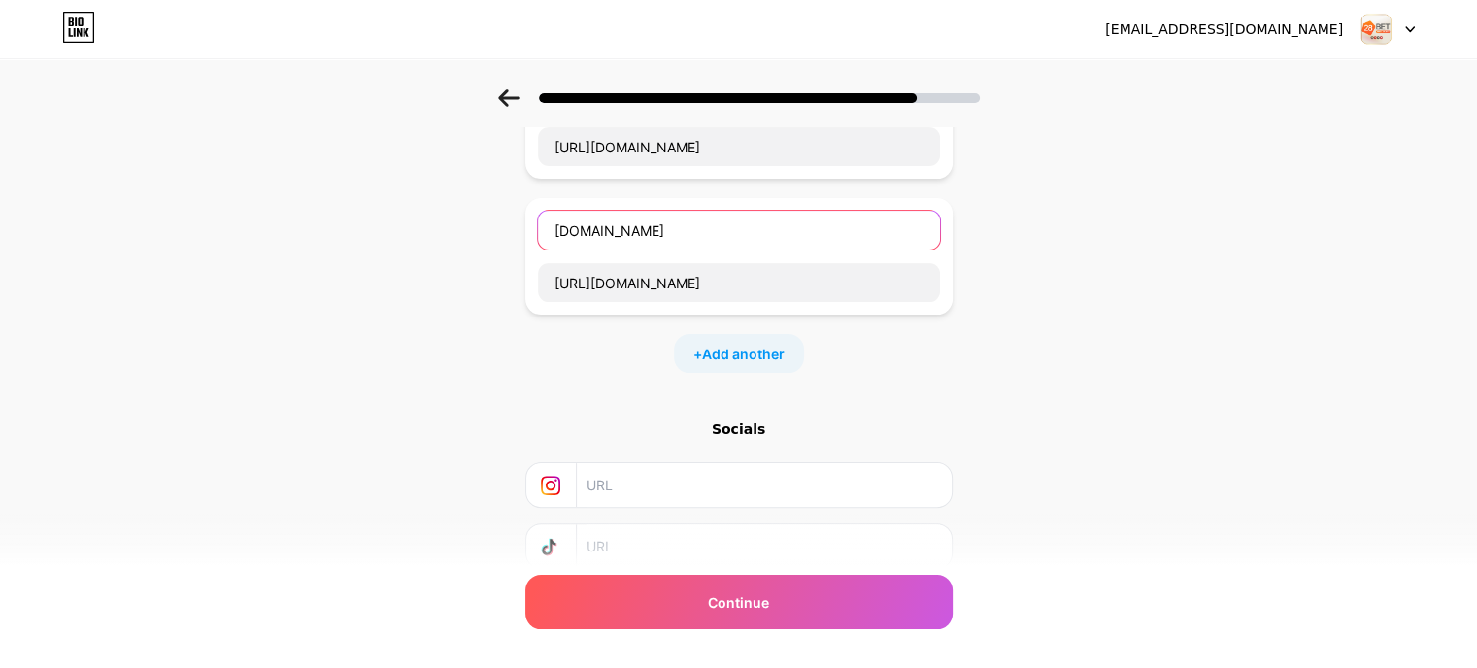
type input "groups.google"
click at [730, 360] on div "+ Add another" at bounding box center [739, 353] width 130 height 39
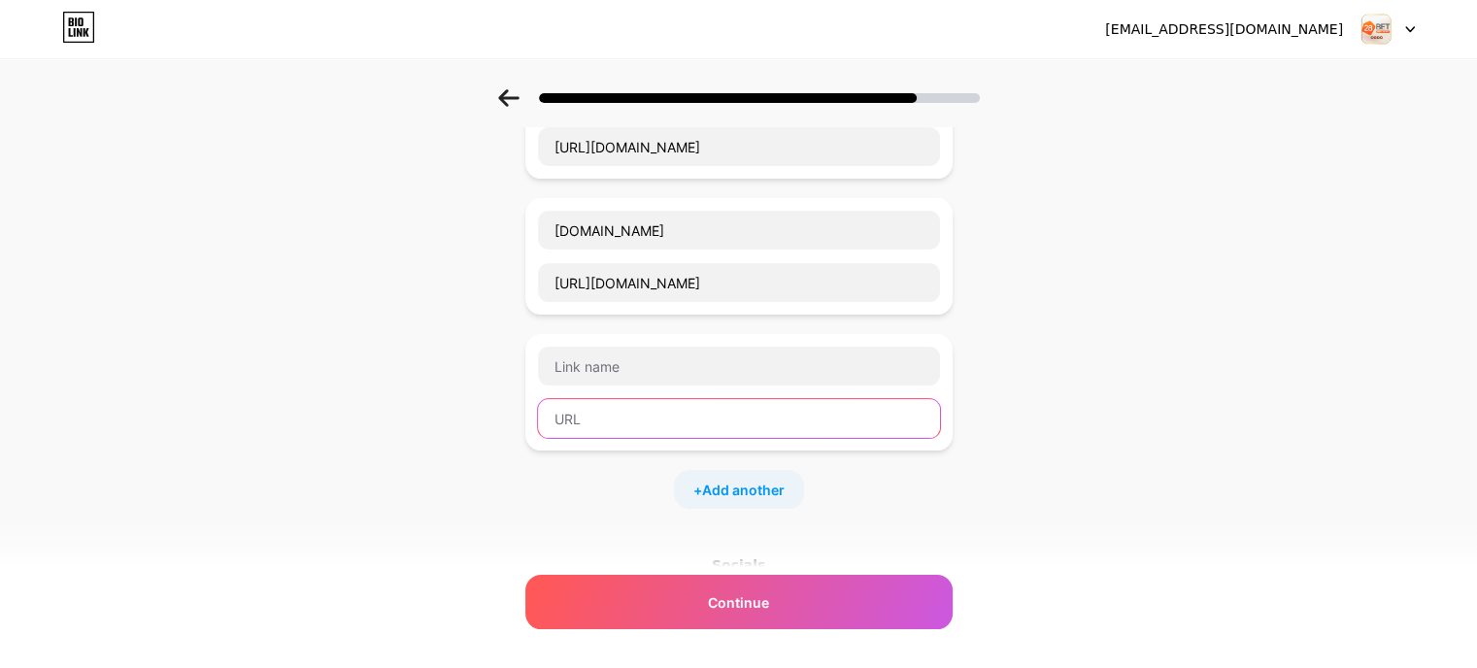
click at [710, 417] on input "text" at bounding box center [739, 418] width 402 height 39
paste input "https://www.pinterest.com/28betuknet/"
drag, startPoint x: 645, startPoint y: 411, endPoint x: 698, endPoint y: 425, distance: 55.1
click at [698, 425] on input "https://www.pinterest.com/28betuknet/" at bounding box center [739, 418] width 402 height 39
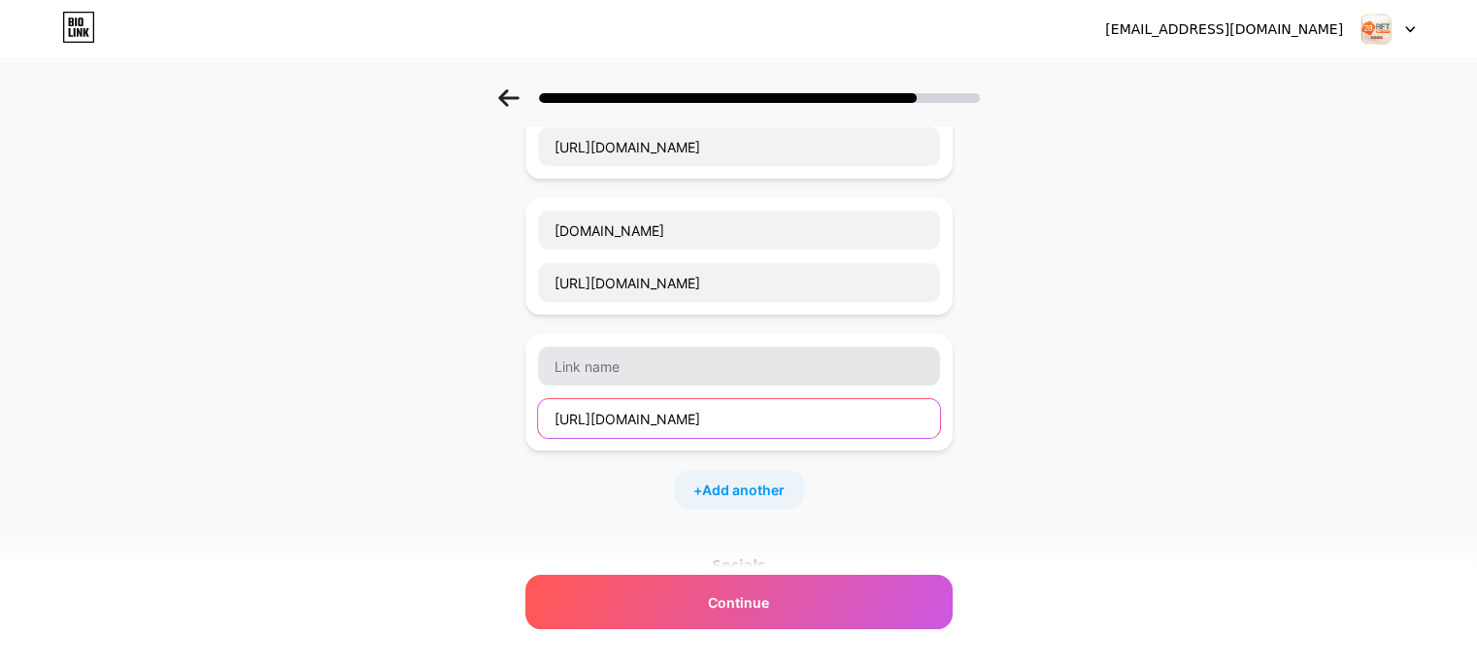
type input "https://www.pinterest.com/28betuknet/"
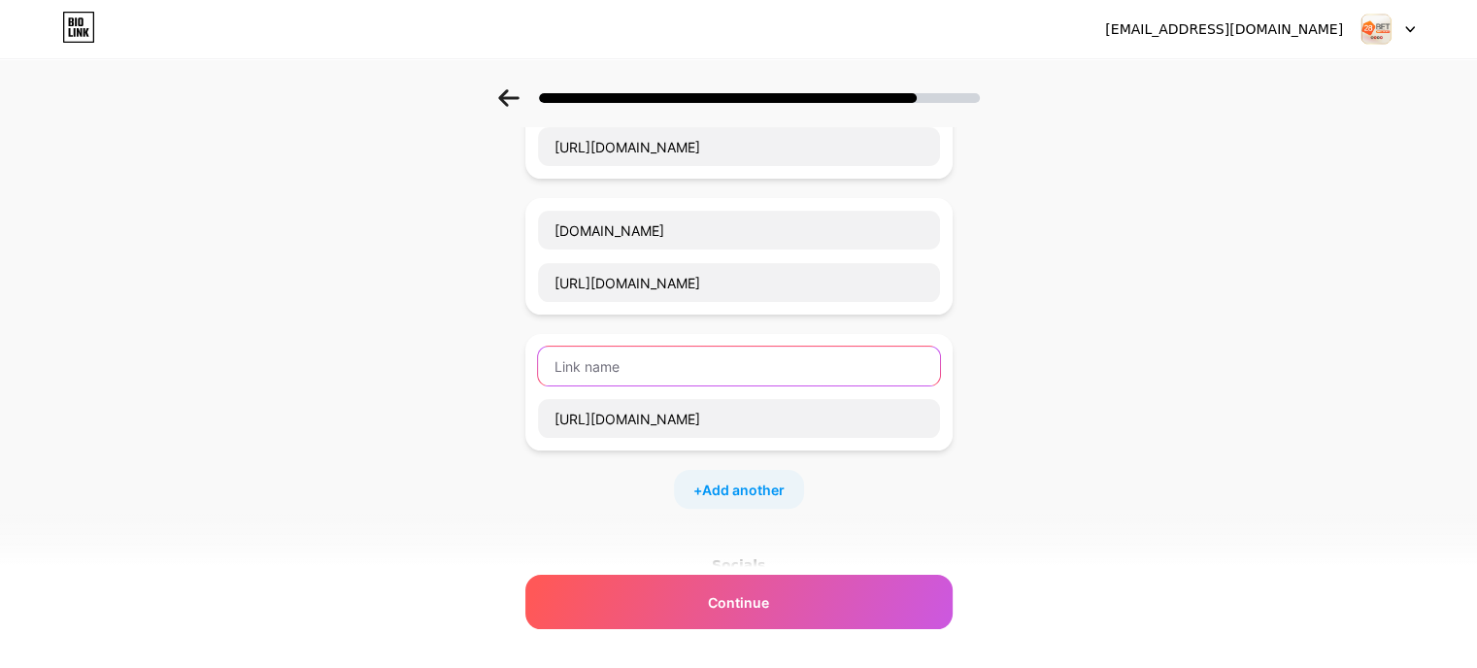
click at [656, 368] on input "text" at bounding box center [739, 366] width 402 height 39
paste input "pinterest"
type input "pinterest"
click at [725, 492] on span "Add another" at bounding box center [743, 490] width 83 height 20
click at [616, 548] on input "text" at bounding box center [739, 554] width 402 height 39
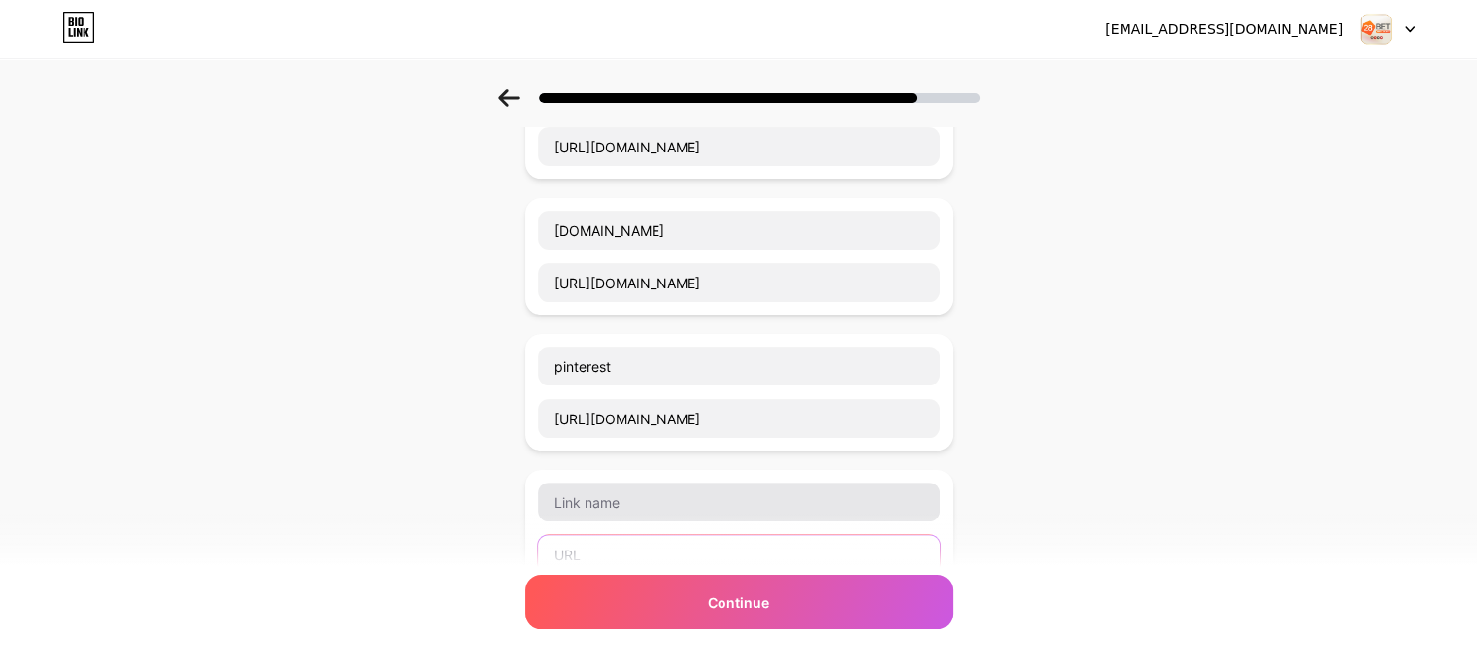
paste input "https://www.openstreetmap.org/user/28betuknet"
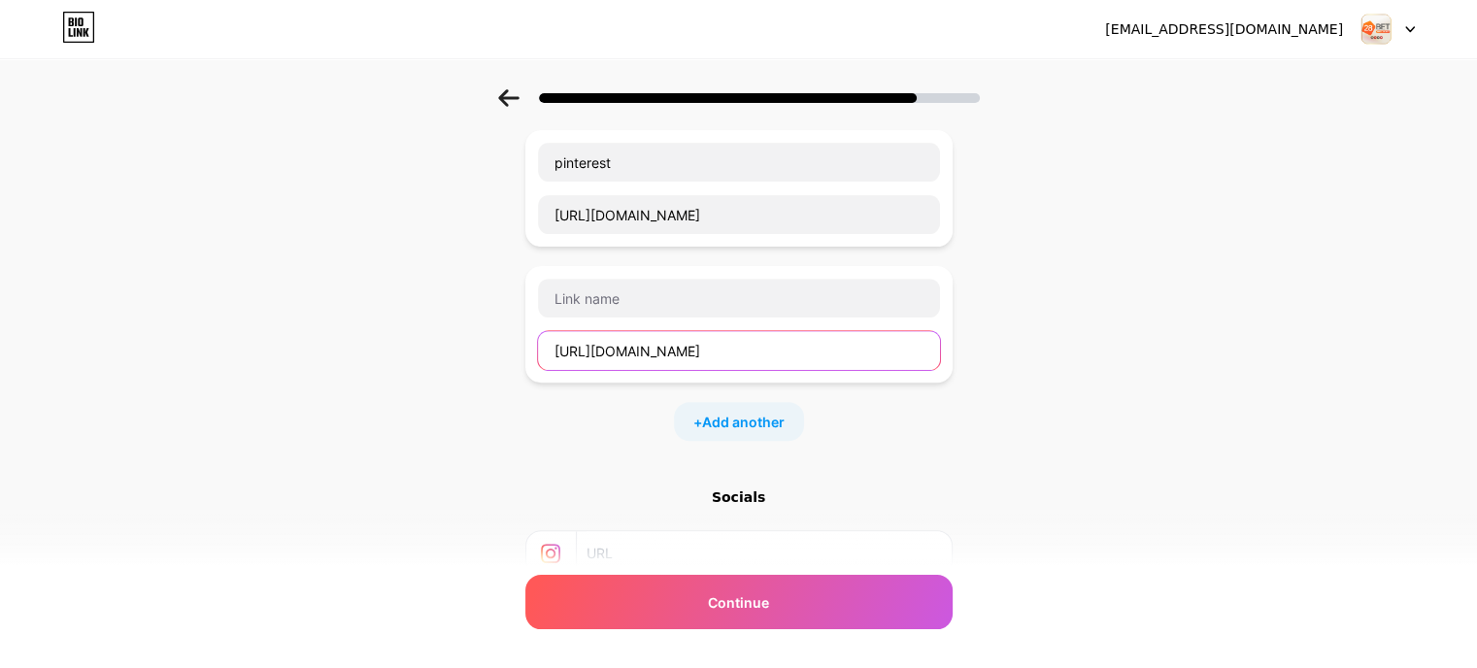
scroll to position [680, 0]
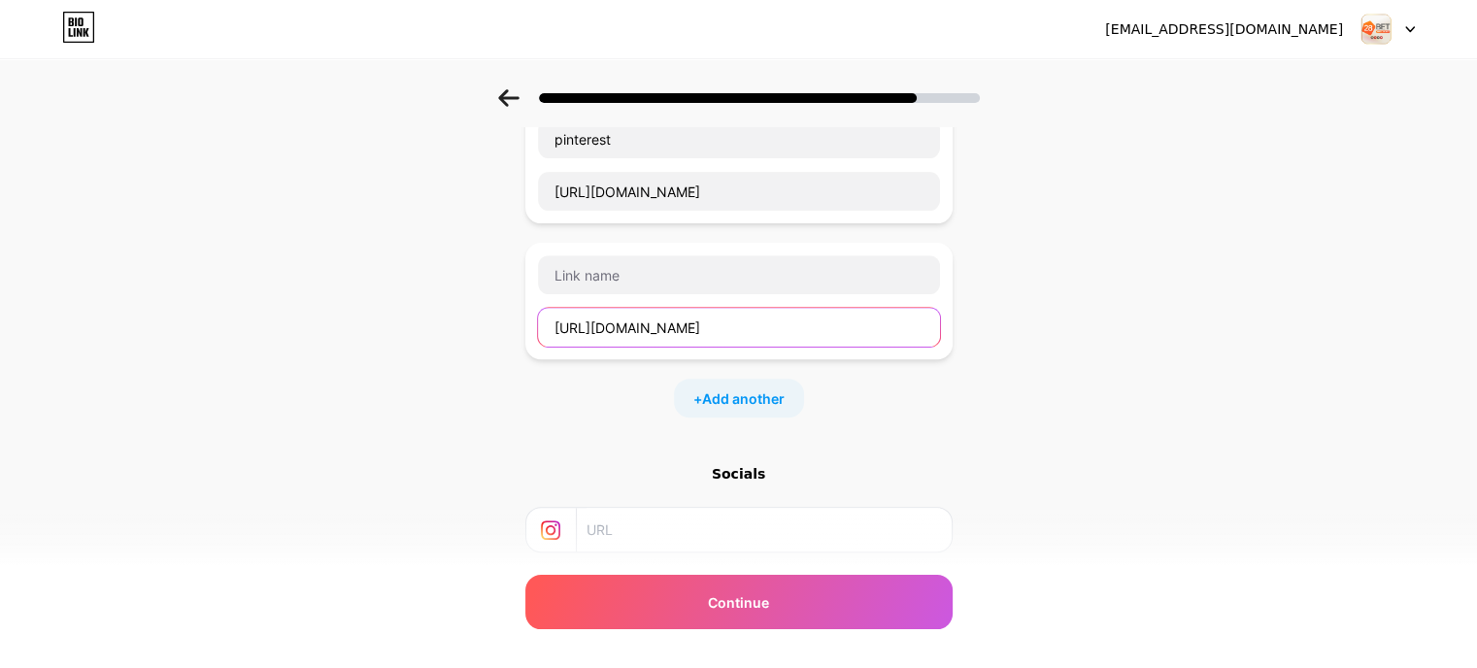
drag, startPoint x: 645, startPoint y: 325, endPoint x: 764, endPoint y: 337, distance: 119.1
click at [764, 337] on input "https://www.openstreetmap.org/user/28betuknet" at bounding box center [739, 327] width 402 height 39
type input "https://www.openstreetmap.org/user/28betuknet"
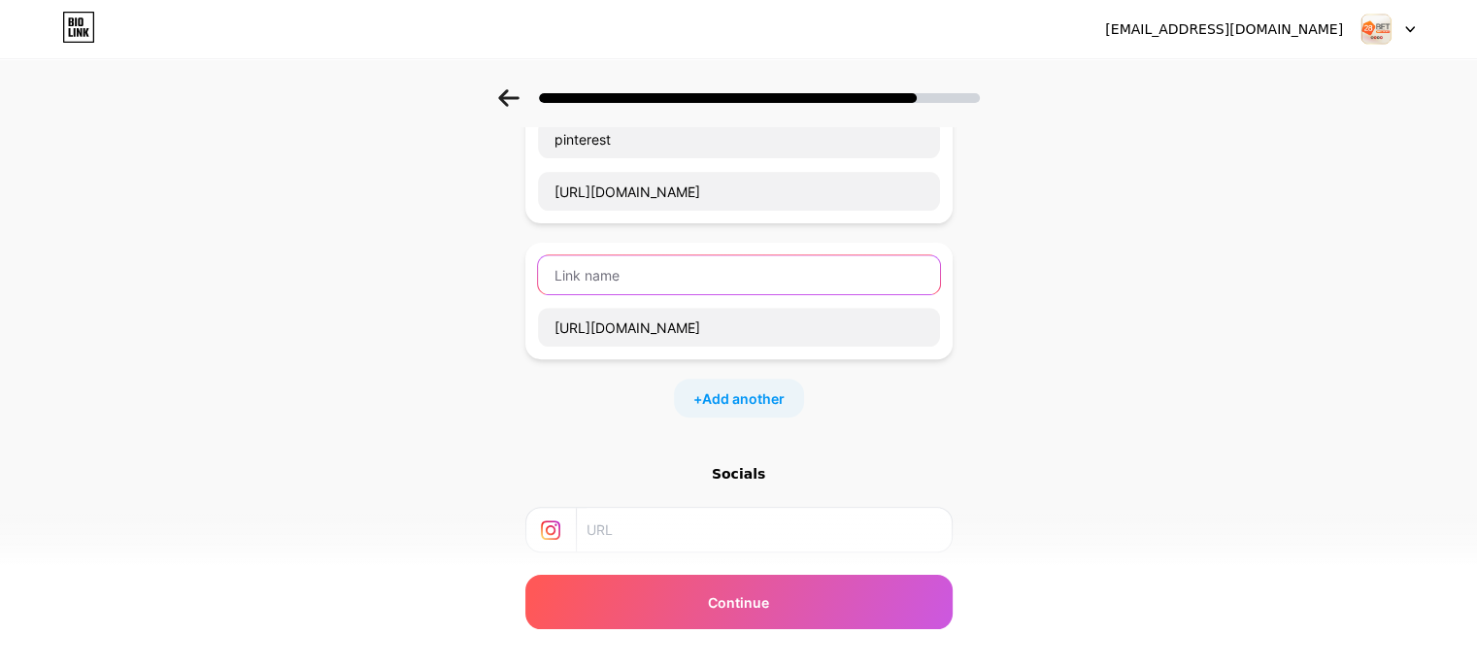
click at [668, 279] on input "text" at bounding box center [739, 274] width 402 height 39
paste input "openstreetmap.org"
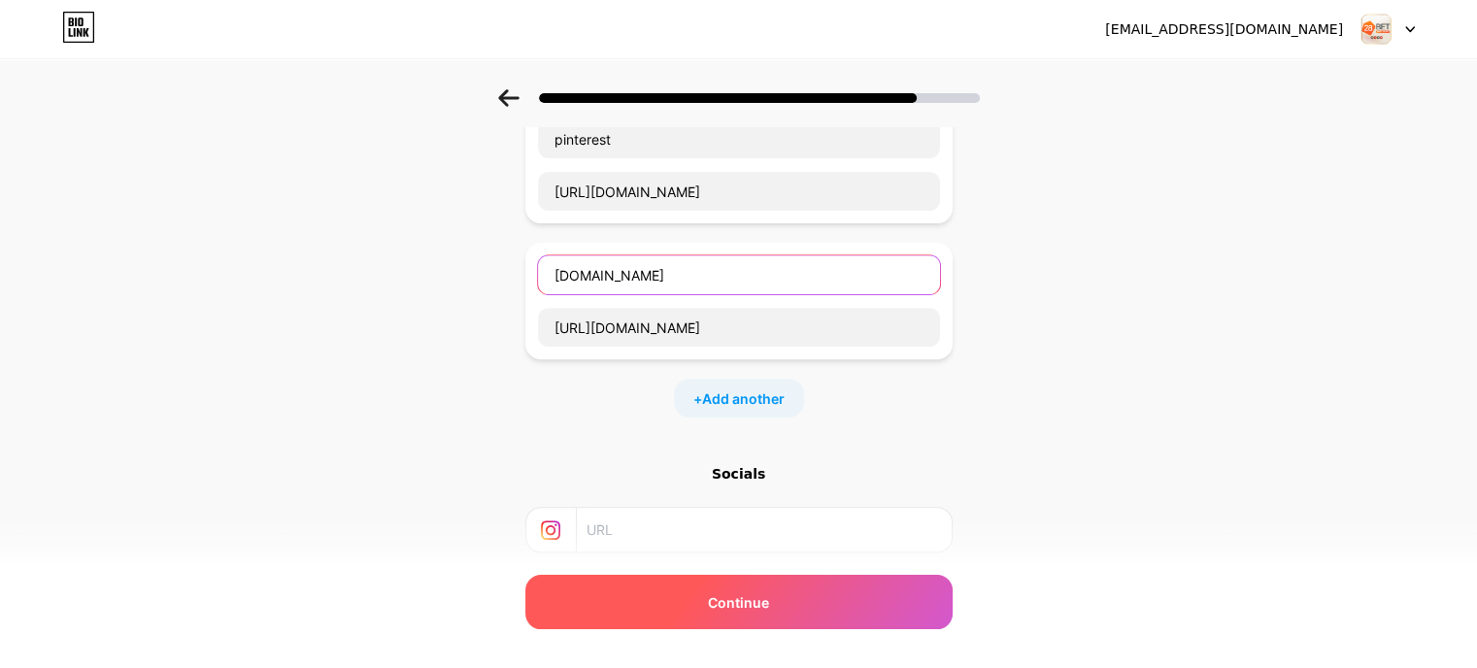
type input "openstreetmap.org"
click at [741, 602] on span "Continue" at bounding box center [738, 603] width 61 height 20
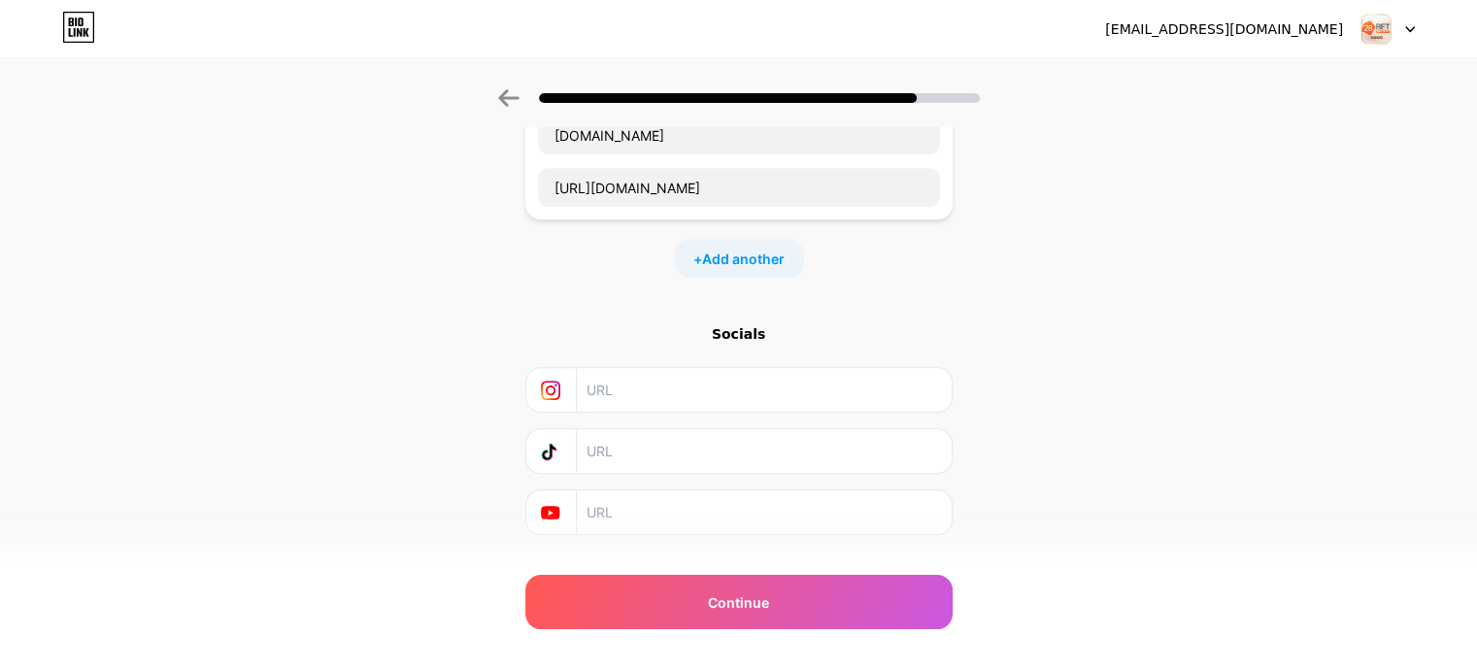
scroll to position [855, 0]
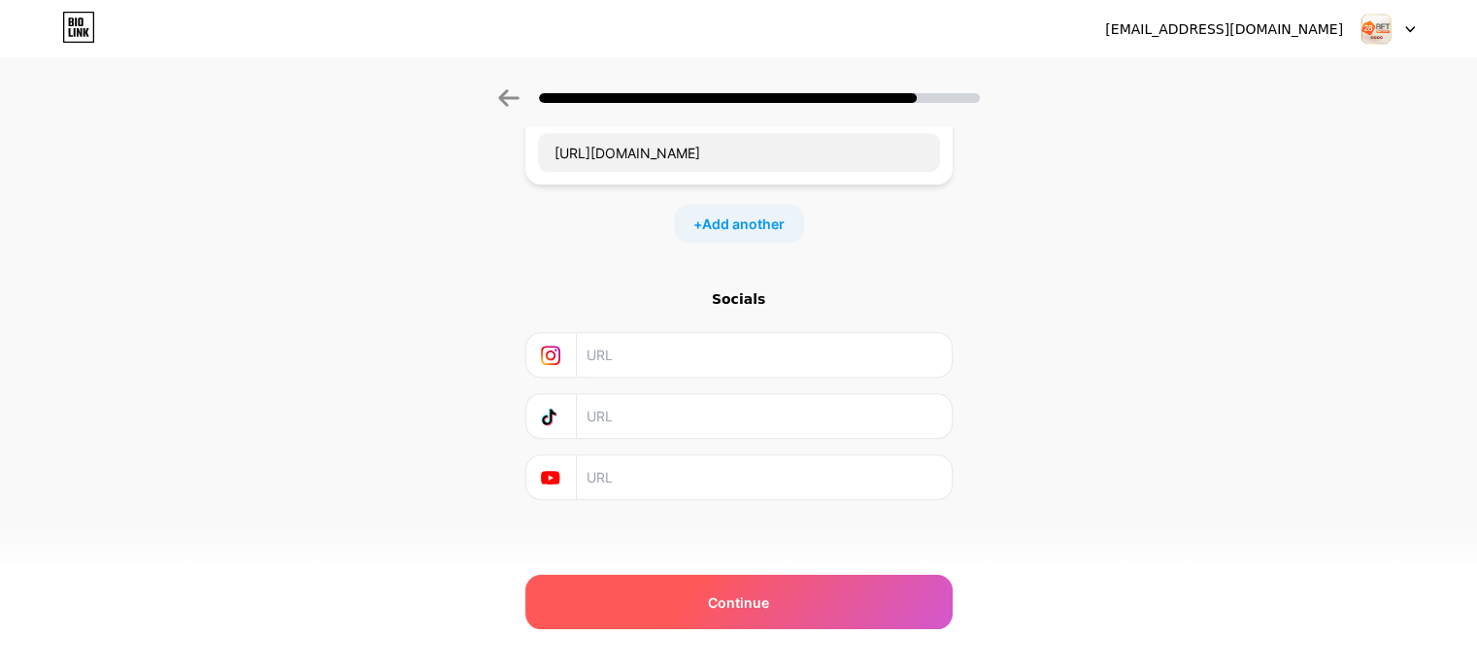
click at [719, 614] on div "Continue" at bounding box center [739, 602] width 427 height 54
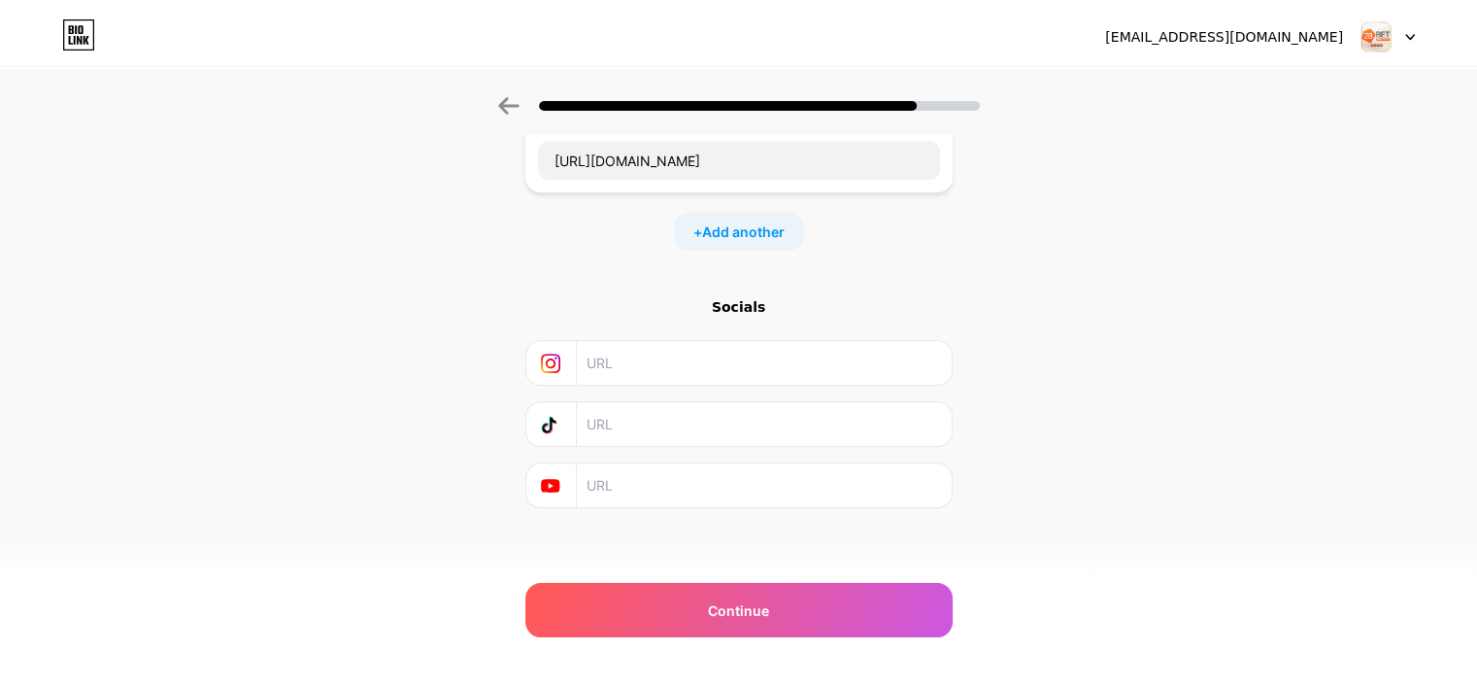
scroll to position [0, 0]
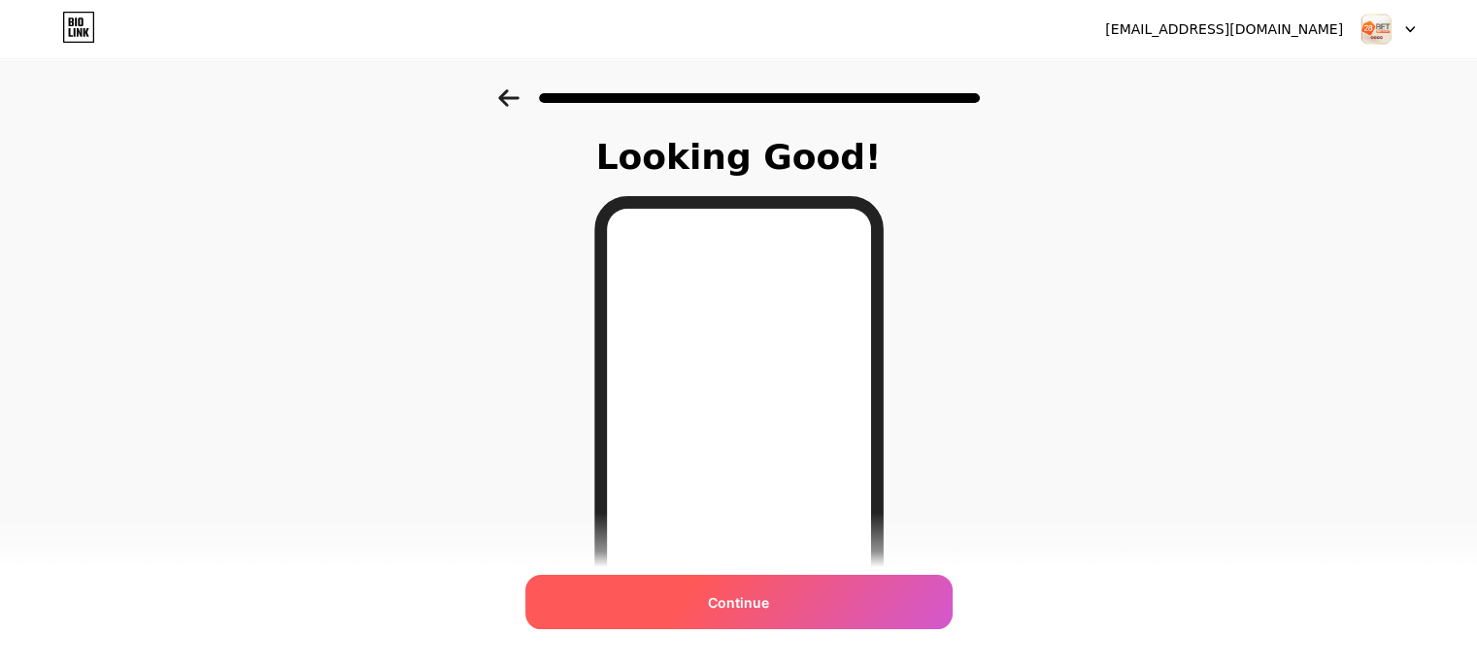
click at [792, 589] on div "Continue" at bounding box center [739, 602] width 427 height 54
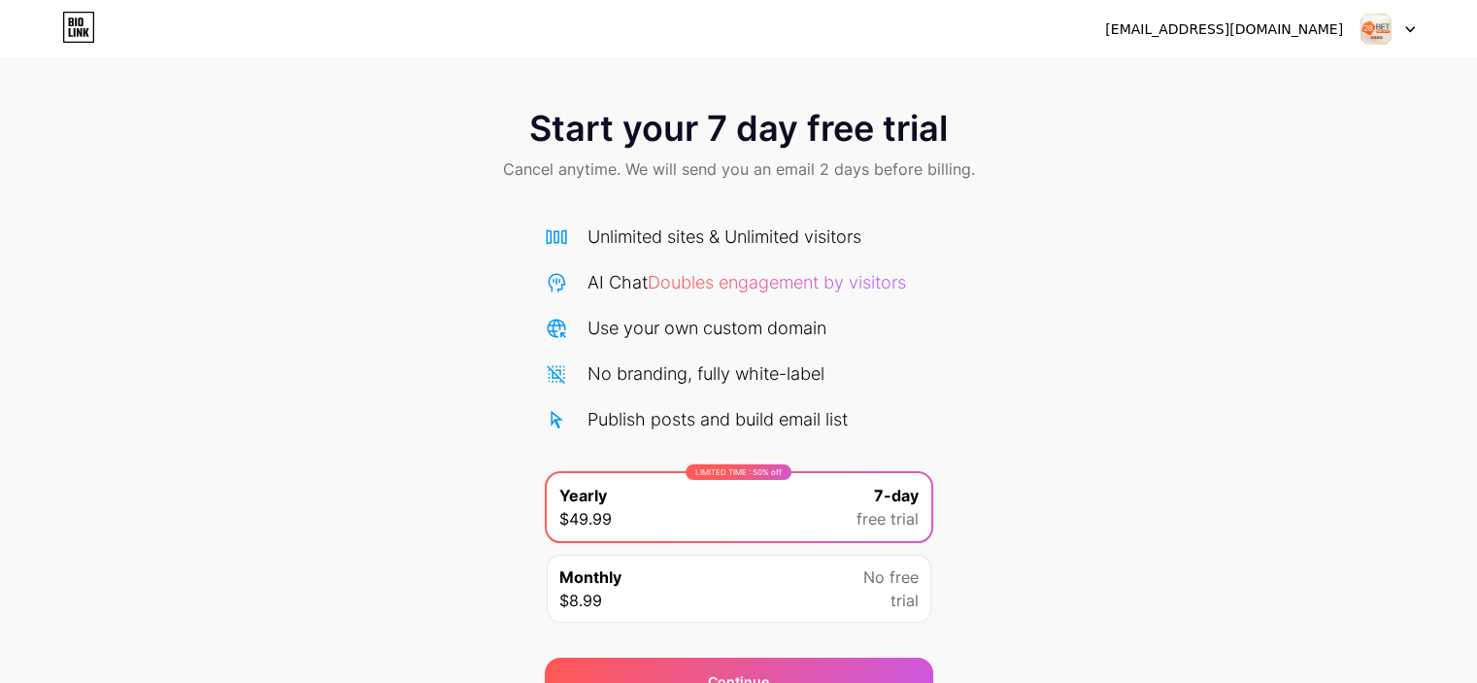
click at [1379, 25] on img at bounding box center [1376, 29] width 37 height 37
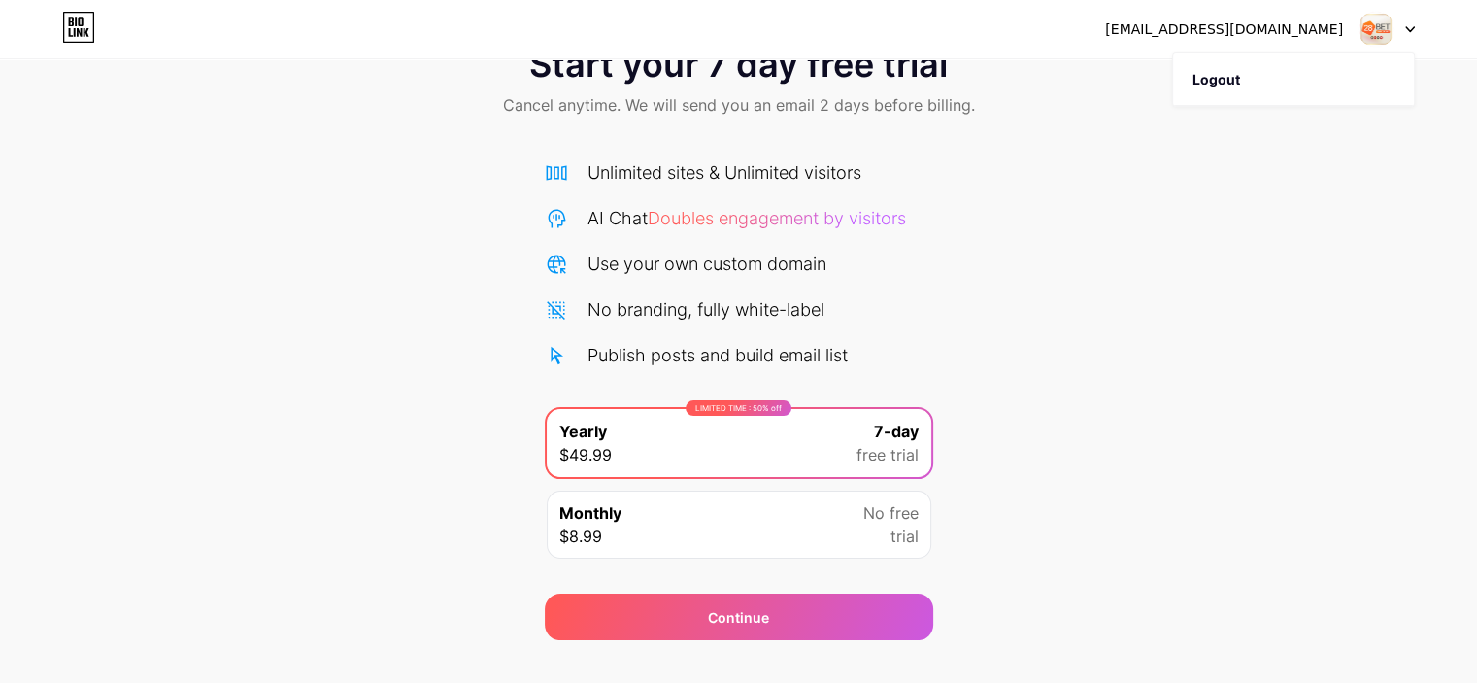
scroll to position [97, 0]
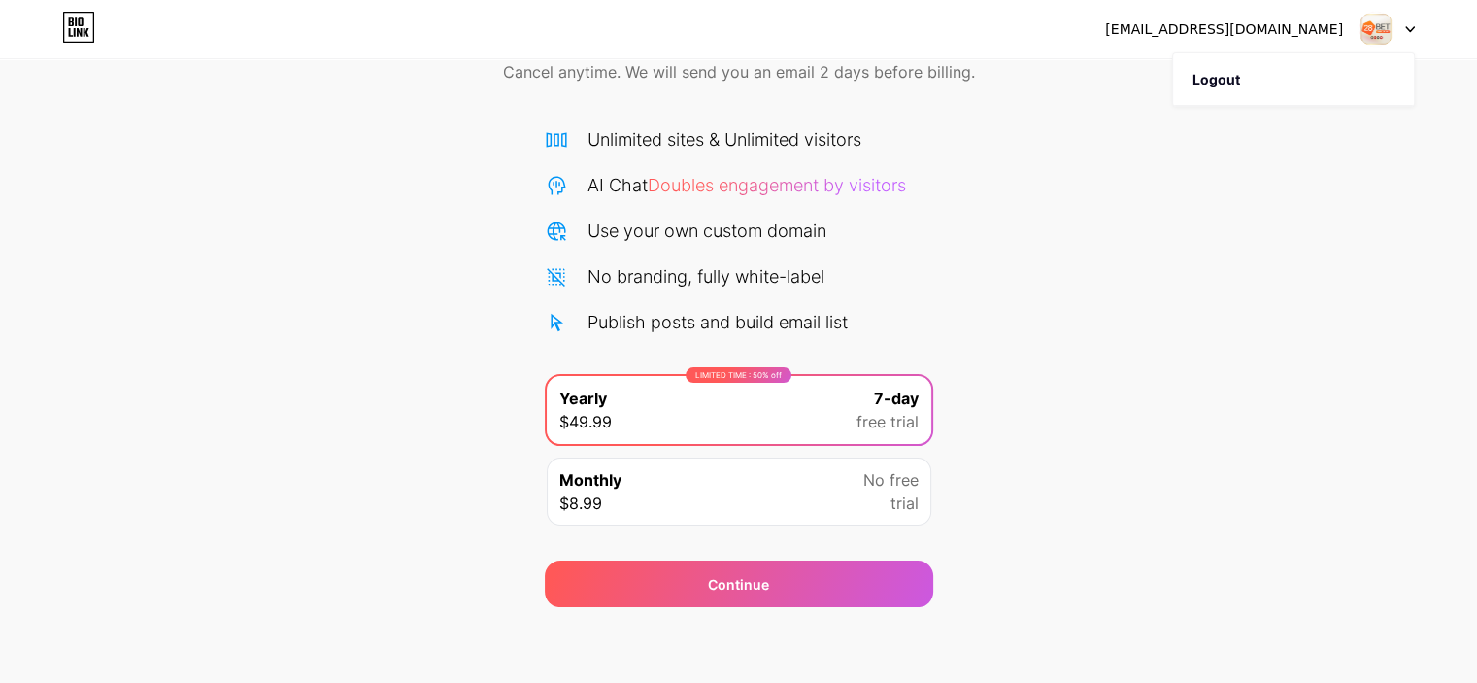
click at [801, 504] on div "Monthly $8.99 No free trial" at bounding box center [739, 492] width 385 height 68
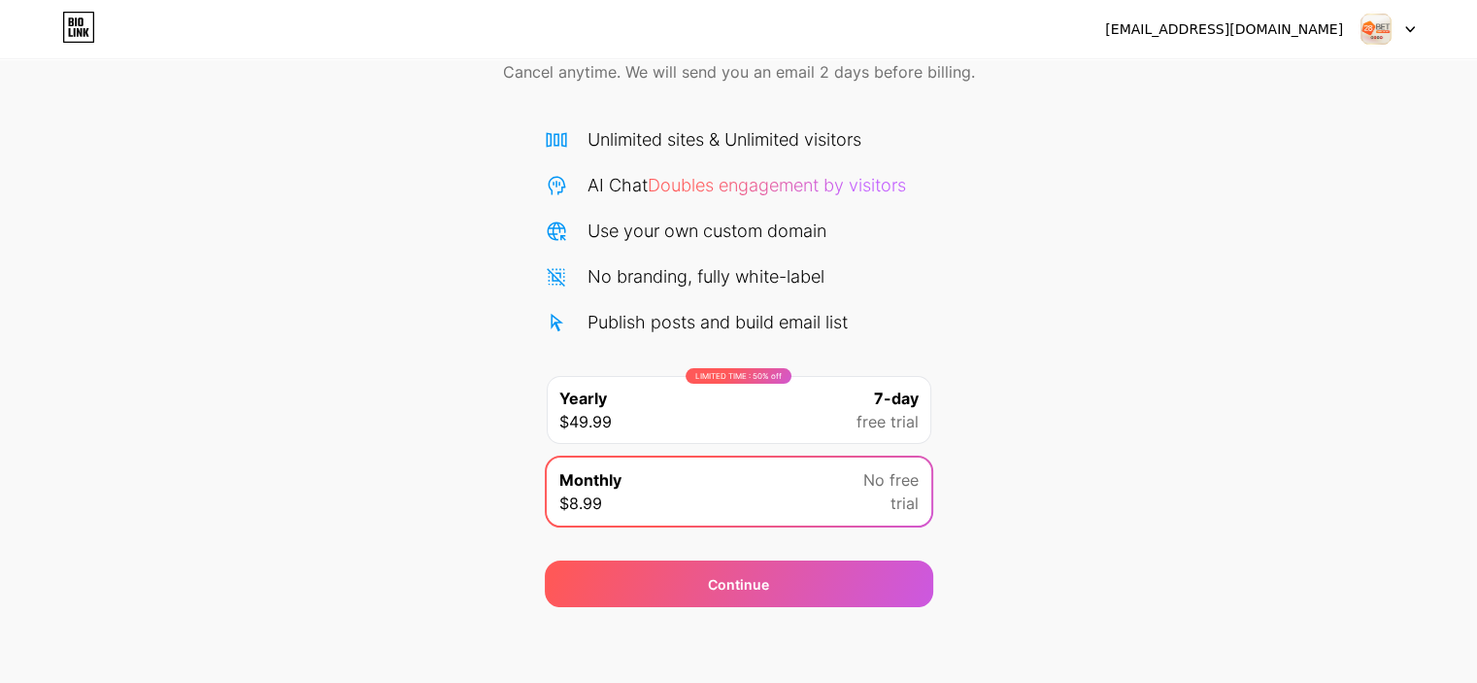
click at [775, 385] on div "LIMITED TIME : 50% off Yearly $49.99 7-day free trial" at bounding box center [739, 410] width 385 height 68
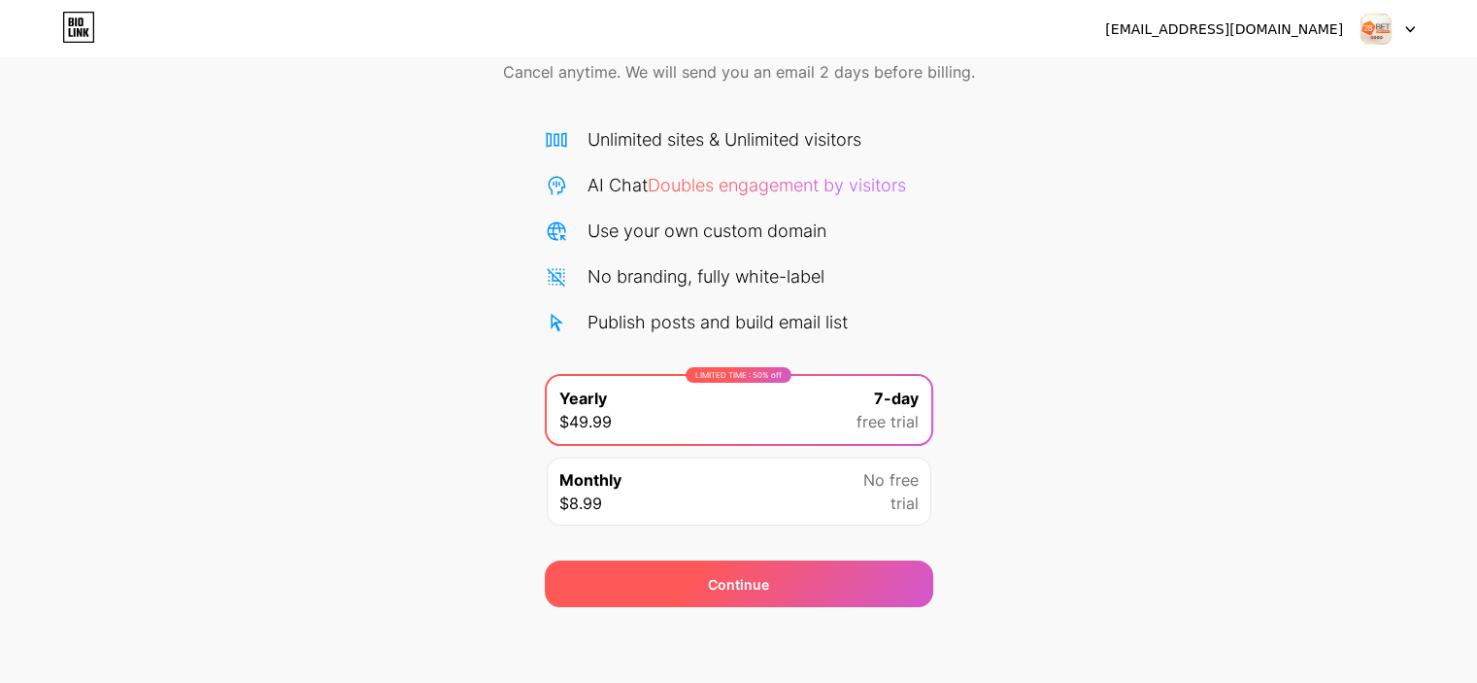
click at [738, 578] on span "Continue" at bounding box center [738, 584] width 61 height 20
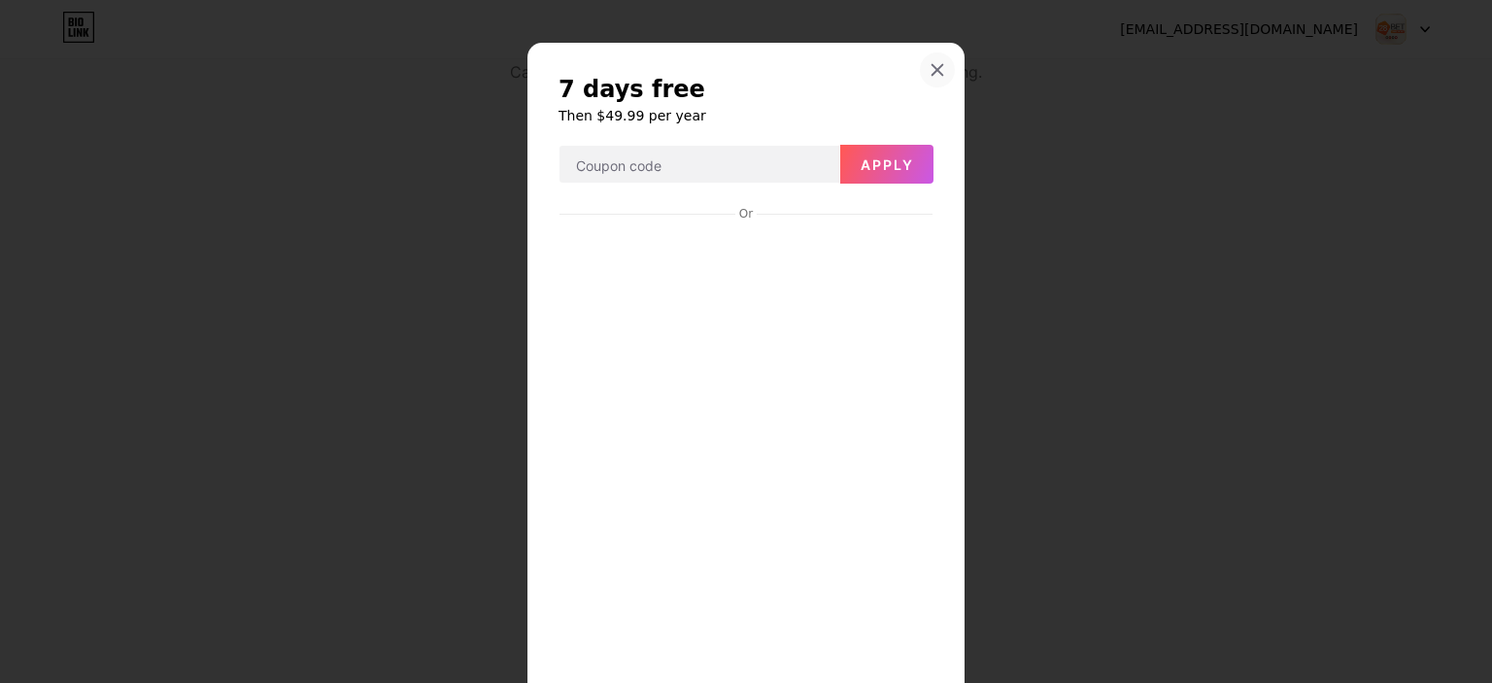
click at [935, 70] on icon at bounding box center [938, 70] width 16 height 16
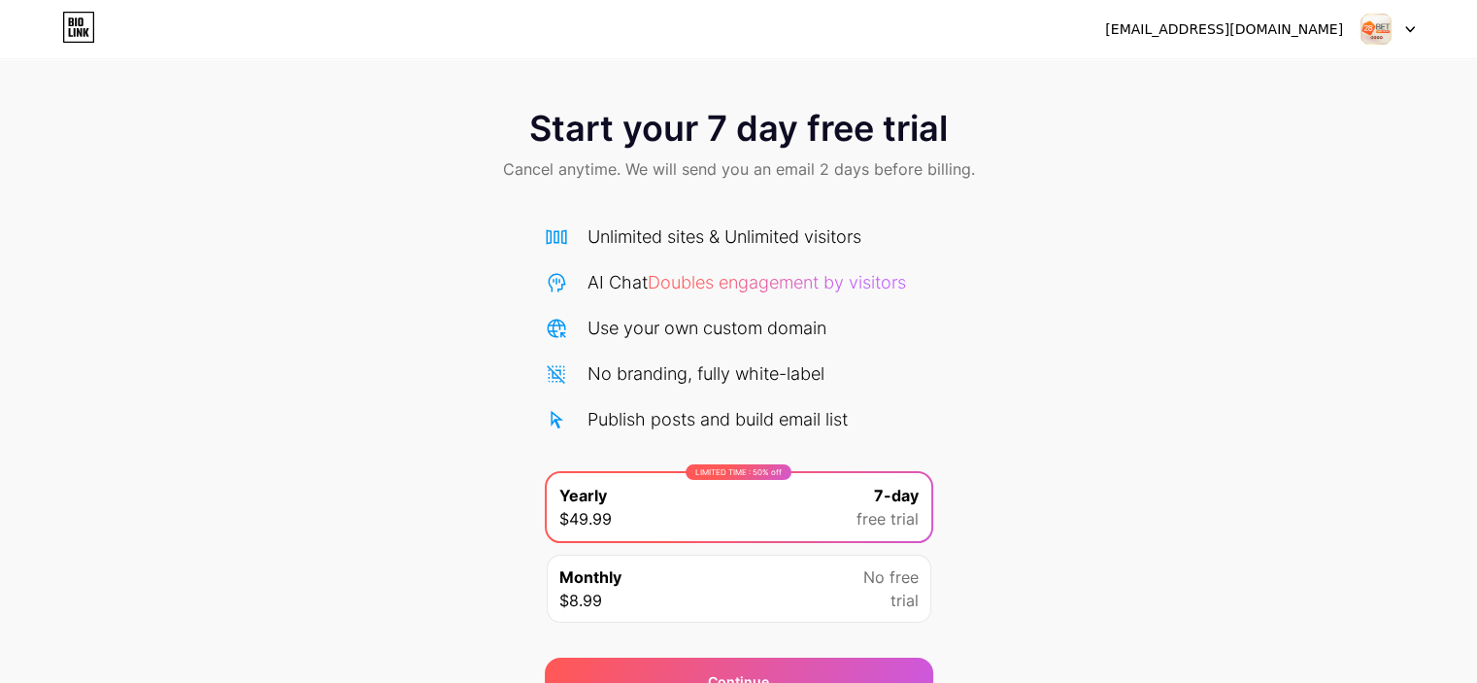
click at [67, 27] on icon at bounding box center [78, 27] width 33 height 31
